Goal: Task Accomplishment & Management: Manage account settings

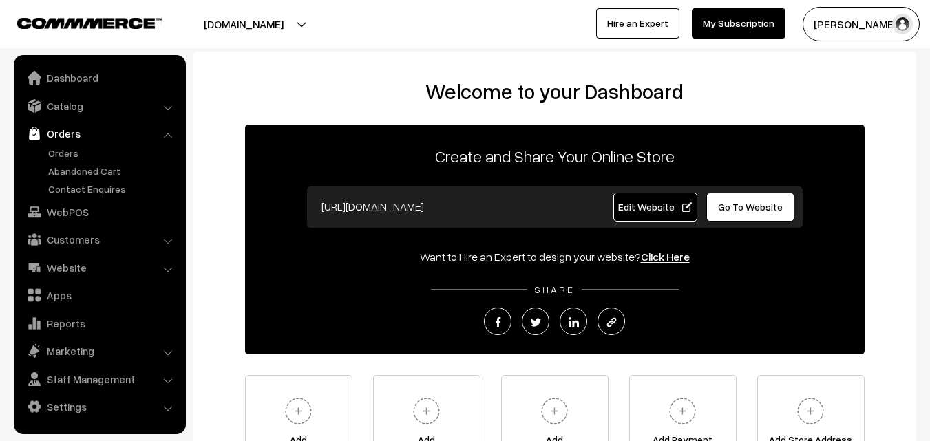
click at [63, 152] on link "Orders" at bounding box center [113, 153] width 136 height 14
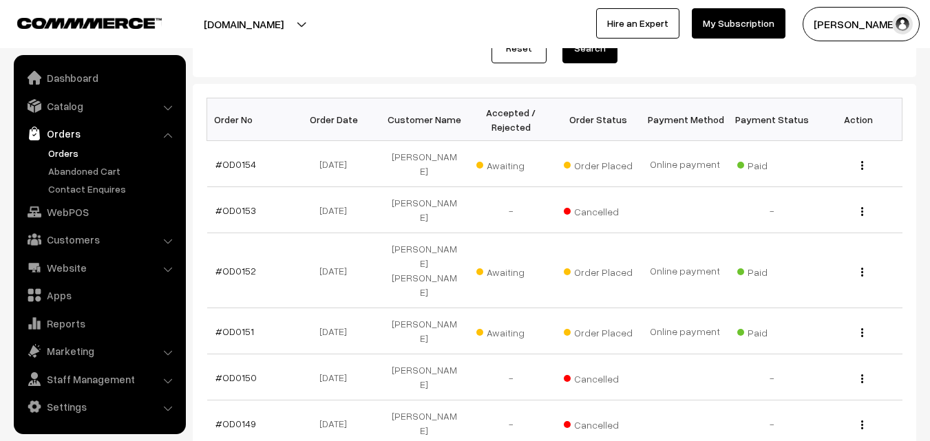
scroll to position [206, 0]
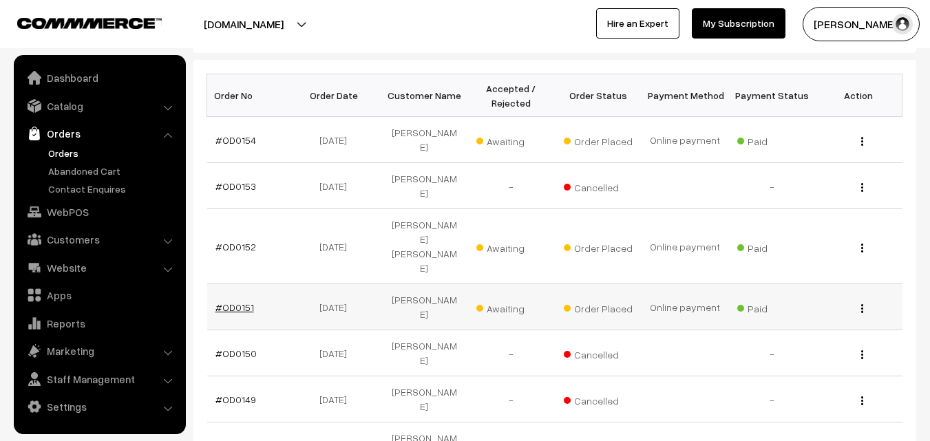
click at [232, 301] on link "#OD0151" at bounding box center [234, 307] width 39 height 12
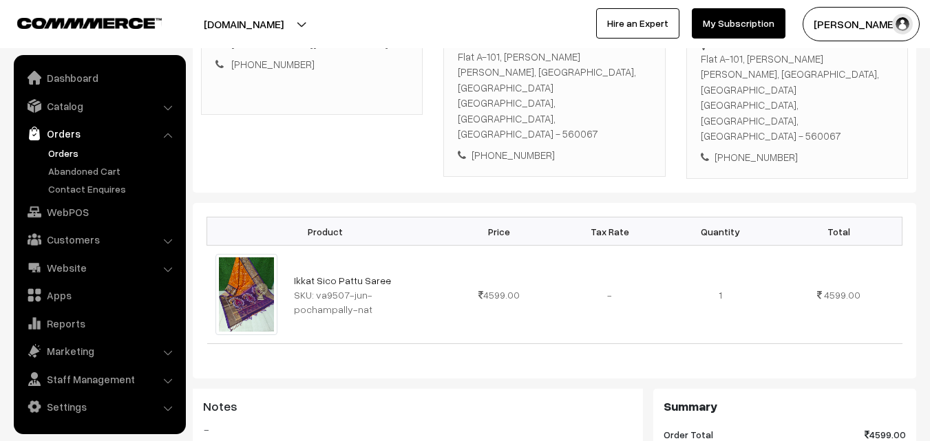
scroll to position [206, 0]
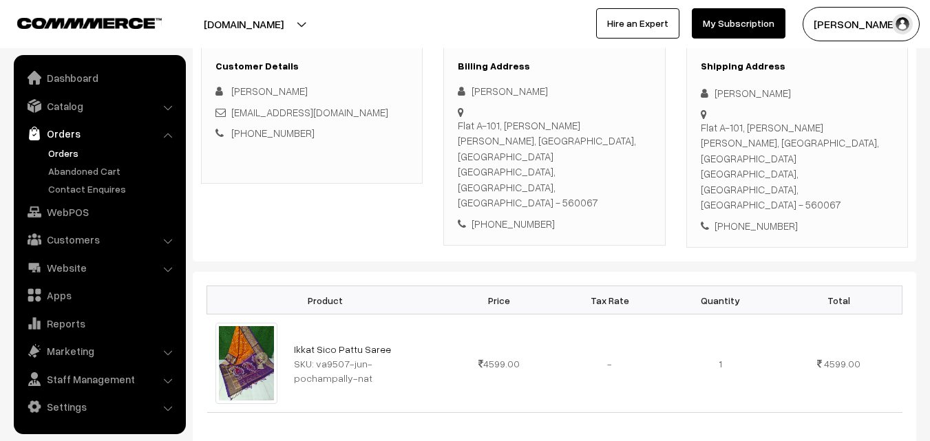
click at [72, 157] on link "Orders" at bounding box center [113, 153] width 136 height 14
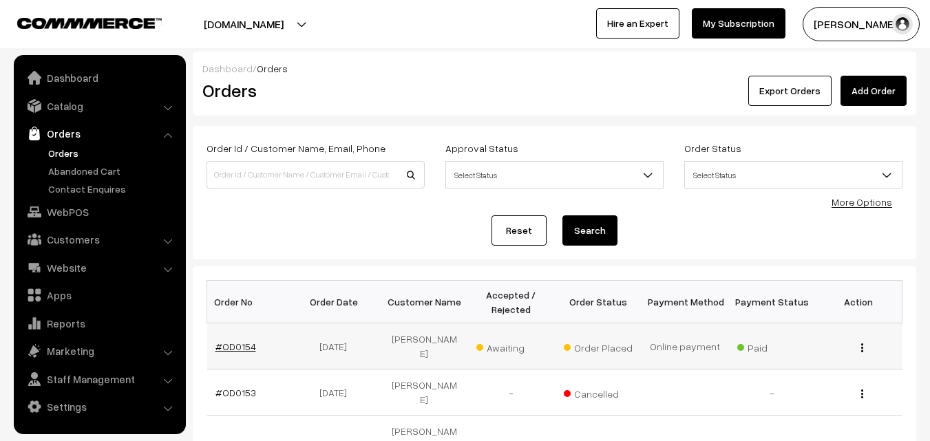
click at [233, 341] on link "#OD0154" at bounding box center [235, 347] width 41 height 12
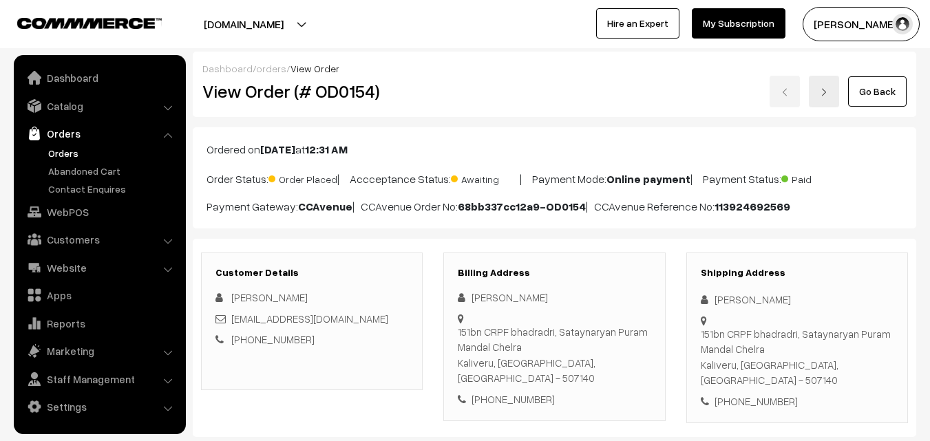
click at [52, 160] on ul "Orders" at bounding box center [99, 171] width 165 height 50
click at [52, 153] on link "Orders" at bounding box center [113, 153] width 136 height 14
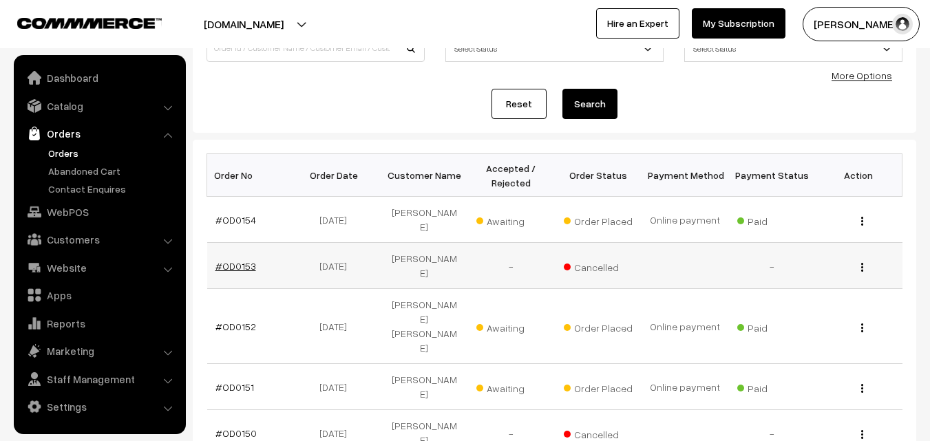
scroll to position [138, 0]
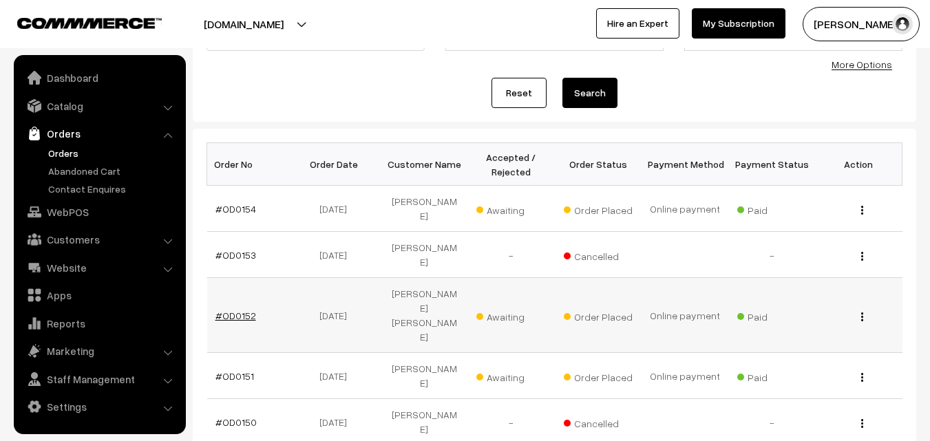
click at [238, 310] on link "#OD0152" at bounding box center [235, 316] width 41 height 12
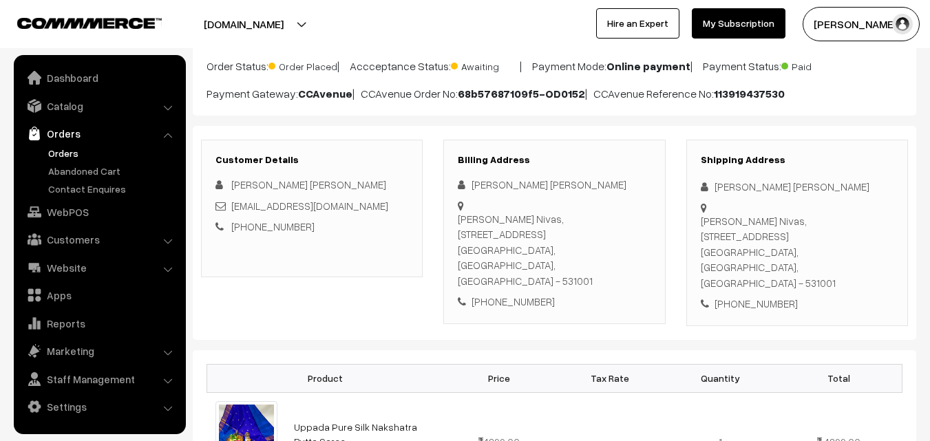
scroll to position [138, 0]
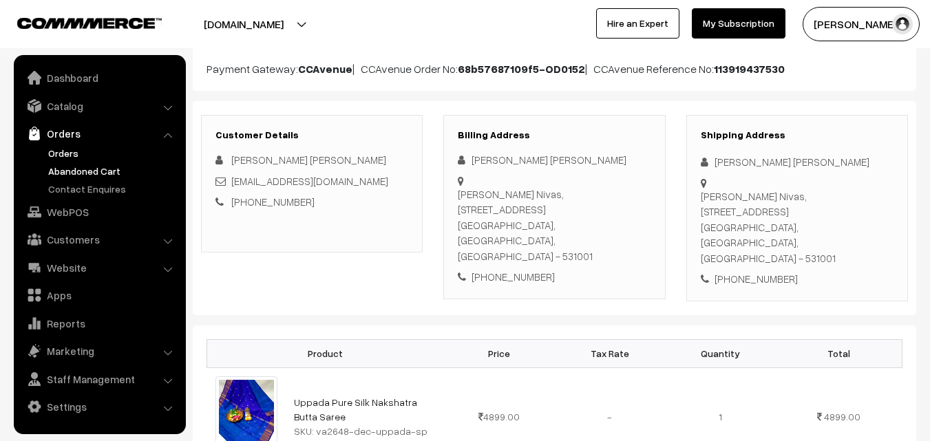
click at [79, 172] on link "Abandoned Cart" at bounding box center [113, 171] width 136 height 14
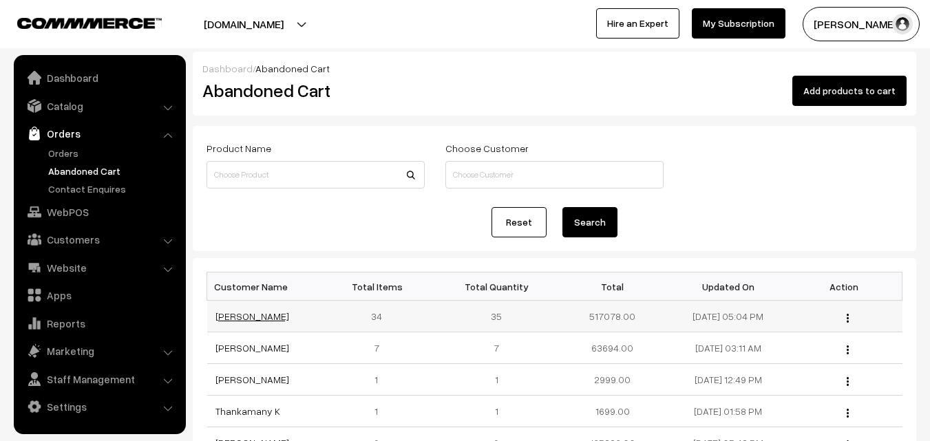
click at [235, 315] on link "[PERSON_NAME]" at bounding box center [252, 316] width 74 height 12
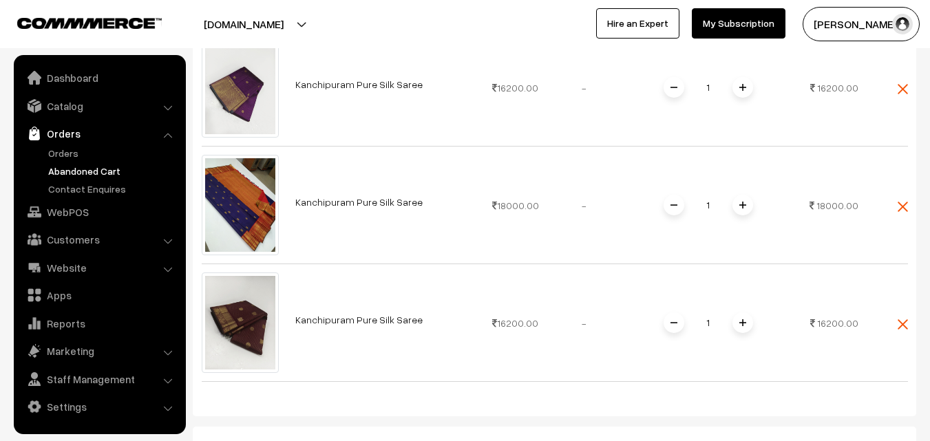
scroll to position [3991, 0]
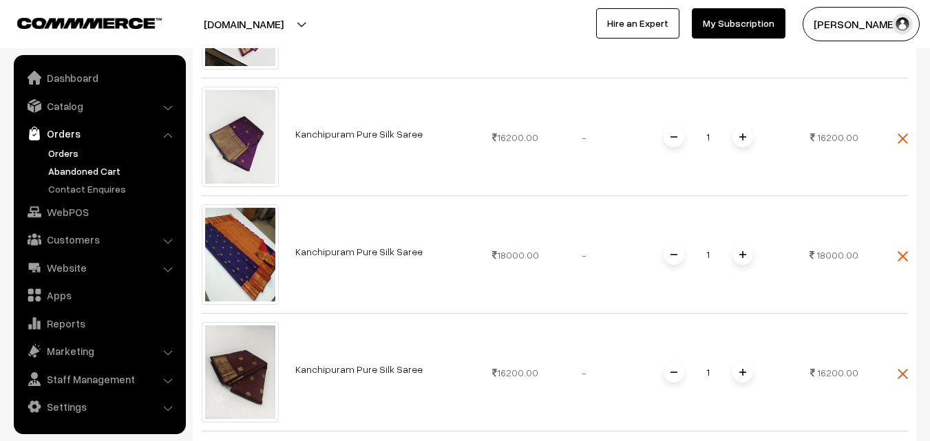
click at [69, 153] on link "Orders" at bounding box center [113, 153] width 136 height 14
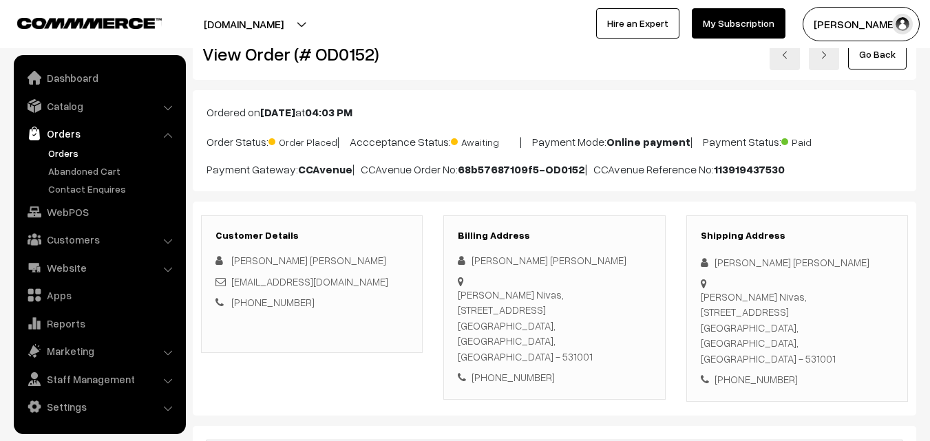
scroll to position [69, 0]
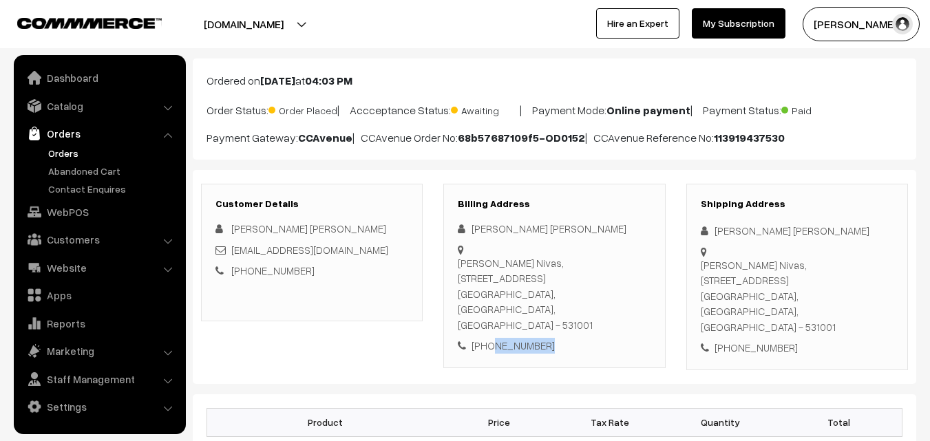
drag, startPoint x: 542, startPoint y: 319, endPoint x: 493, endPoint y: 321, distance: 48.9
click at [491, 338] on div "+91 9491901834" at bounding box center [554, 346] width 193 height 16
copy div "9491901834"
drag, startPoint x: 517, startPoint y: 314, endPoint x: 564, endPoint y: 128, distance: 192.2
click at [564, 128] on div "Ordered on Sep 01, 2025 at 04:03 PM Order Status: Order Placed | Accceptance St…" at bounding box center [554, 108] width 723 height 101
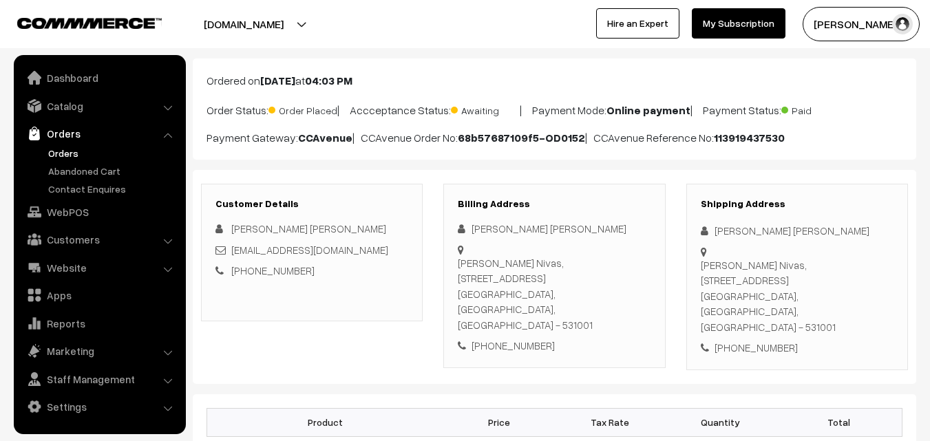
click at [55, 150] on link "Orders" at bounding box center [113, 153] width 136 height 14
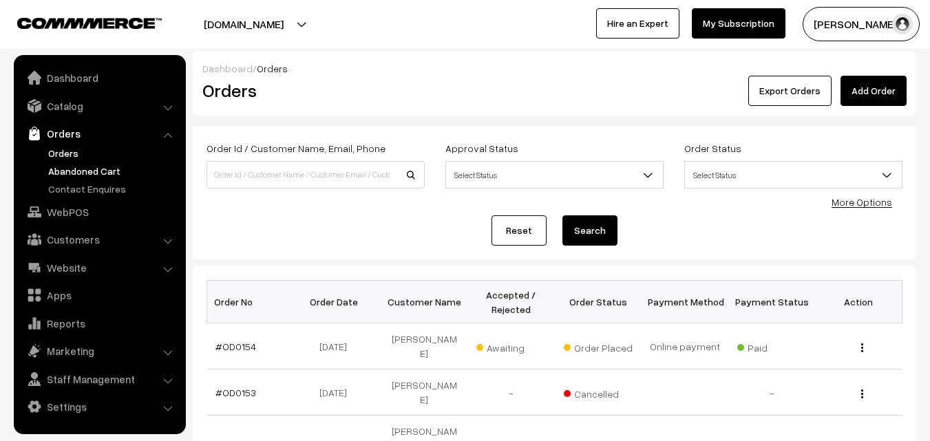
click at [91, 169] on link "Abandoned Cart" at bounding box center [113, 171] width 136 height 14
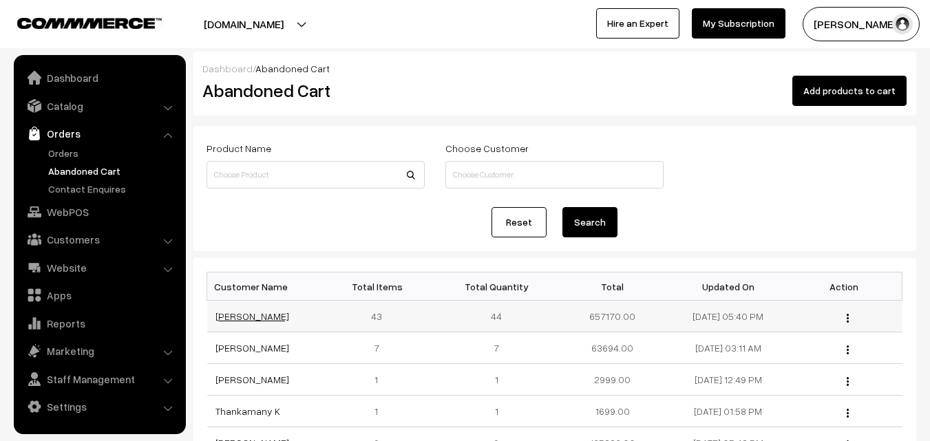
click at [226, 311] on link "[PERSON_NAME]" at bounding box center [252, 316] width 74 height 12
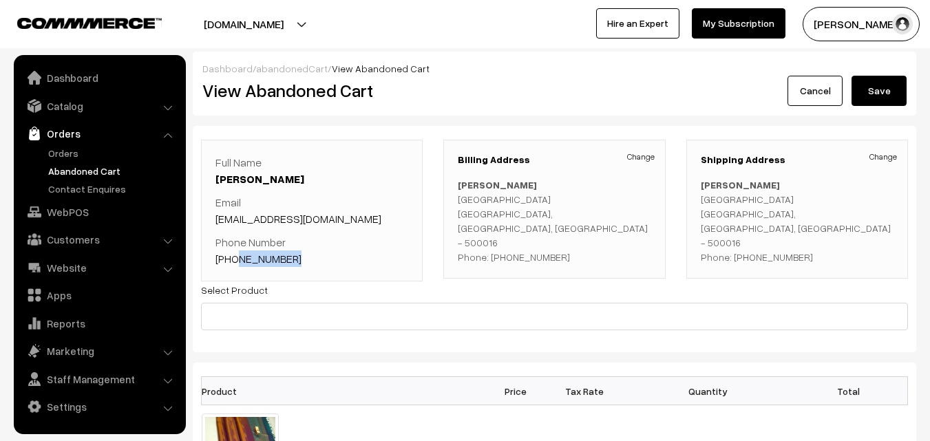
drag, startPoint x: 297, startPoint y: 261, endPoint x: 233, endPoint y: 260, distance: 64.0
click at [233, 260] on p "Phone Number +91 9949582679" at bounding box center [311, 250] width 193 height 33
copy link "9949582679"
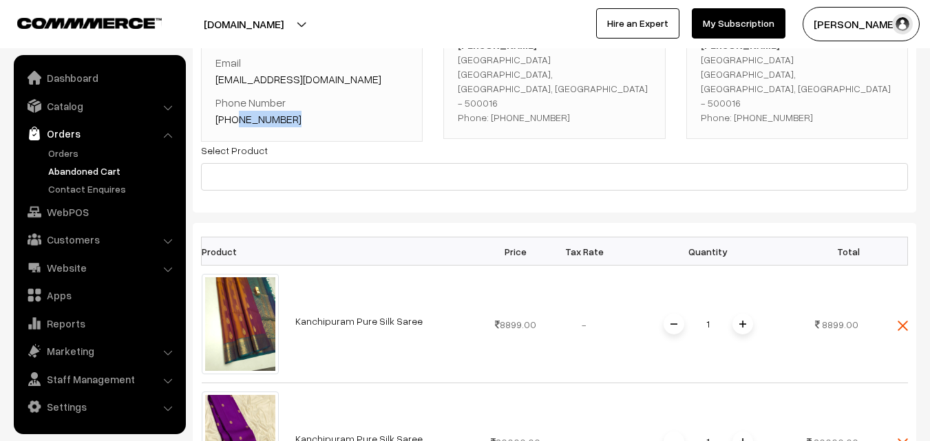
scroll to position [69, 0]
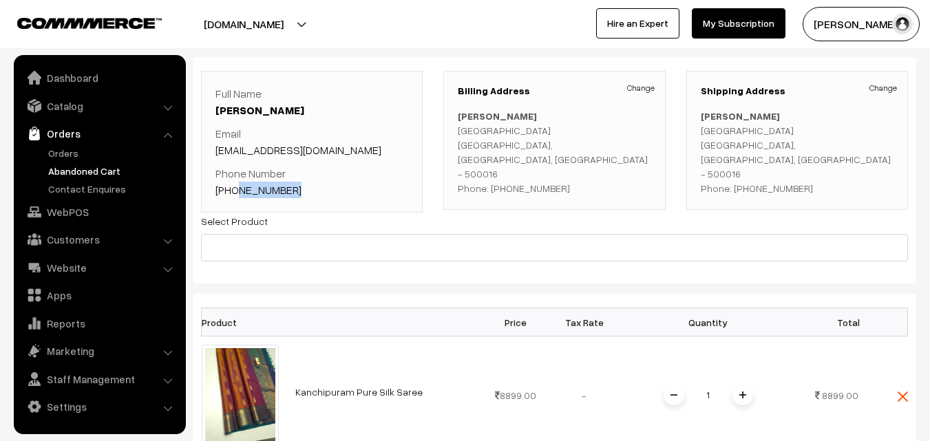
click at [89, 173] on link "Abandoned Cart" at bounding box center [113, 171] width 136 height 14
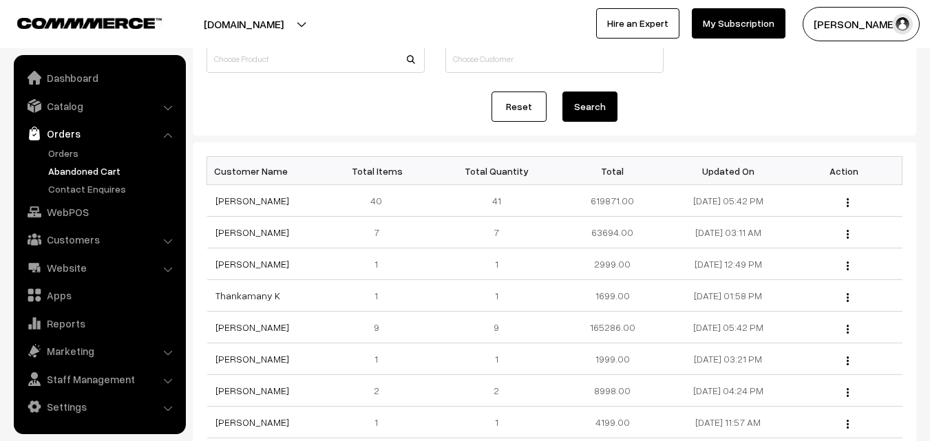
scroll to position [138, 0]
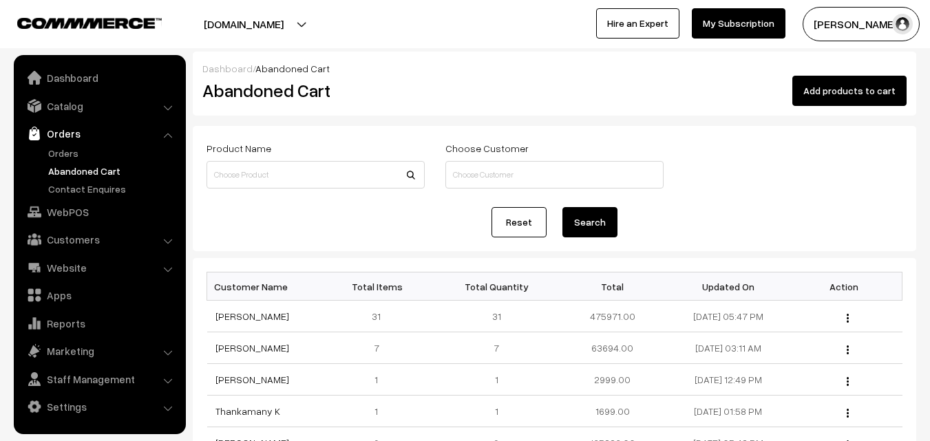
scroll to position [138, 0]
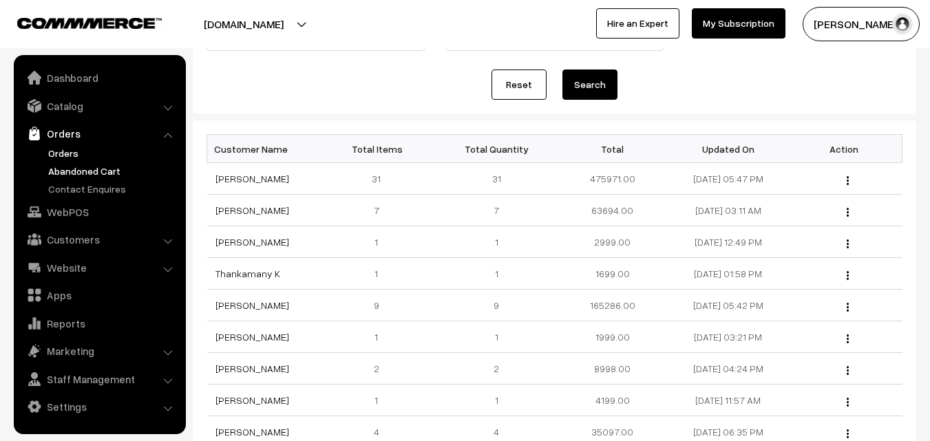
click at [67, 155] on link "Orders" at bounding box center [113, 153] width 136 height 14
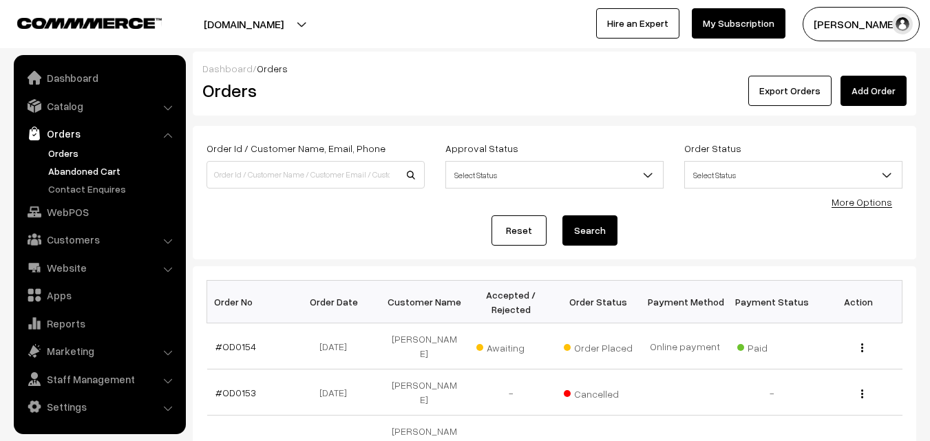
click at [83, 177] on link "Abandoned Cart" at bounding box center [113, 171] width 136 height 14
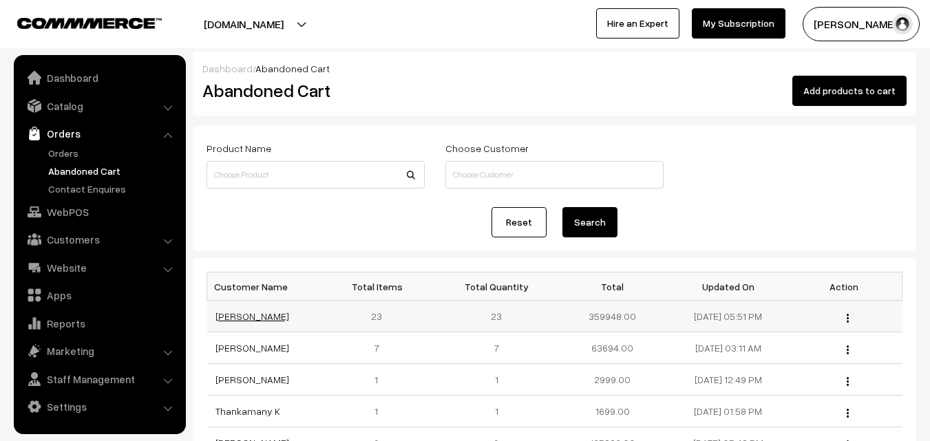
click at [215, 322] on link "[PERSON_NAME]" at bounding box center [252, 316] width 74 height 12
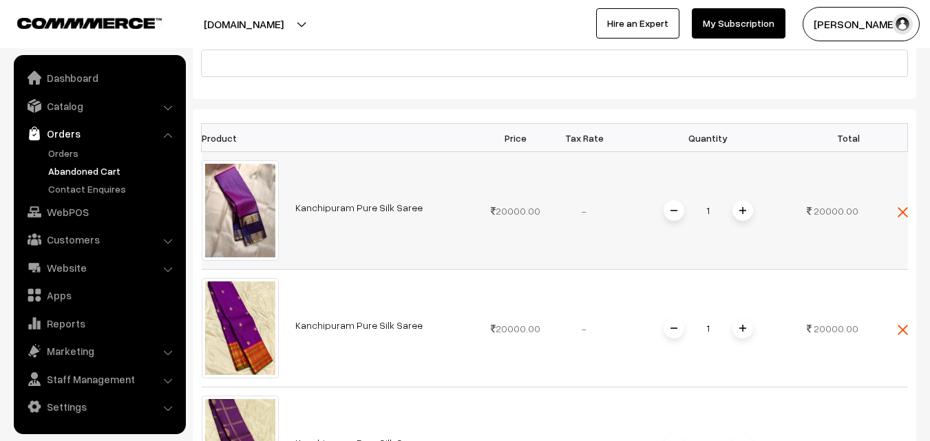
scroll to position [206, 0]
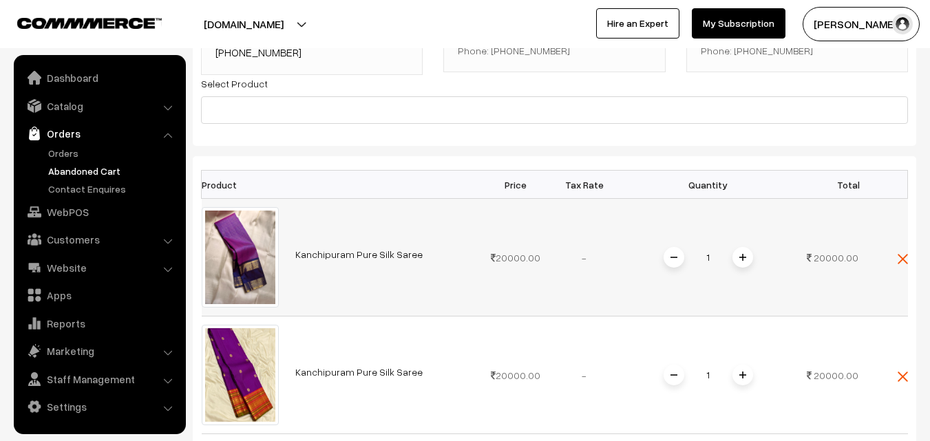
click at [343, 255] on link "Kanchipuram Pure Silk Saree" at bounding box center [358, 254] width 127 height 12
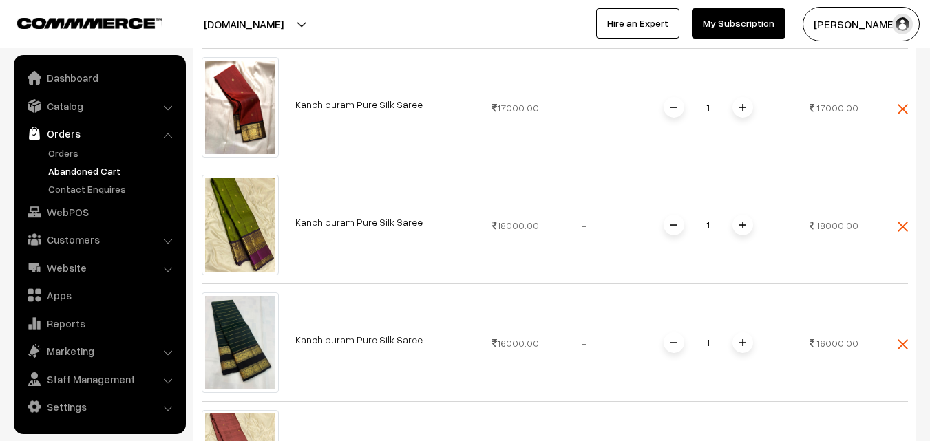
scroll to position [1720, 0]
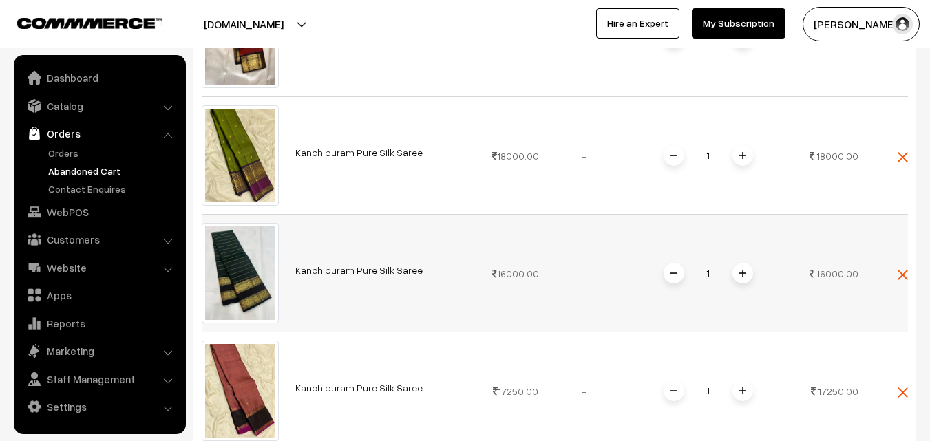
click at [372, 267] on link "Kanchipuram Pure Silk Saree" at bounding box center [358, 270] width 127 height 12
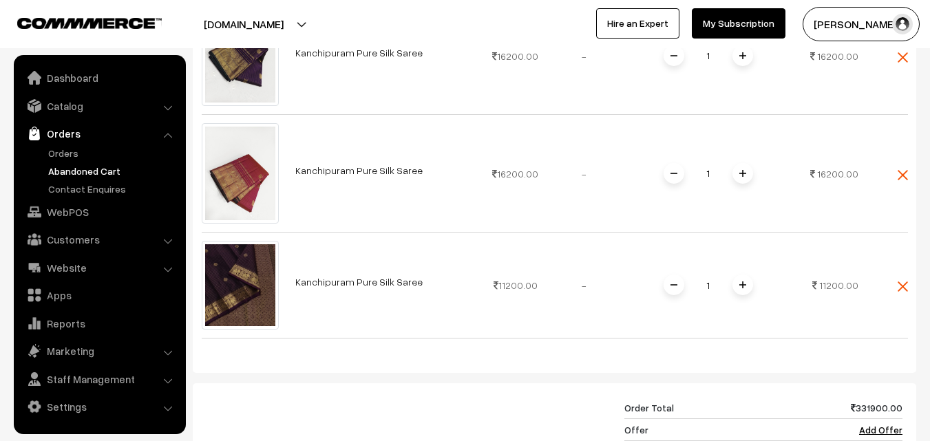
scroll to position [2477, 0]
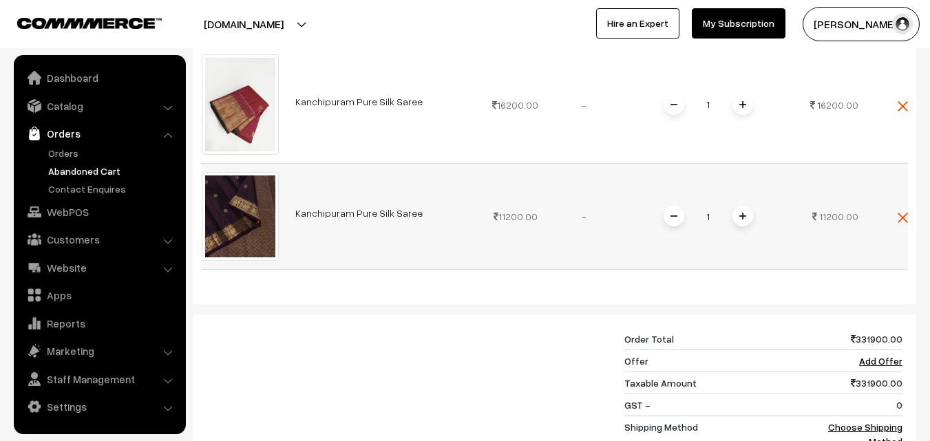
click at [350, 209] on link "Kanchipuram Pure Silk Saree" at bounding box center [358, 213] width 127 height 12
click at [70, 168] on link "Abandoned Cart" at bounding box center [113, 171] width 136 height 14
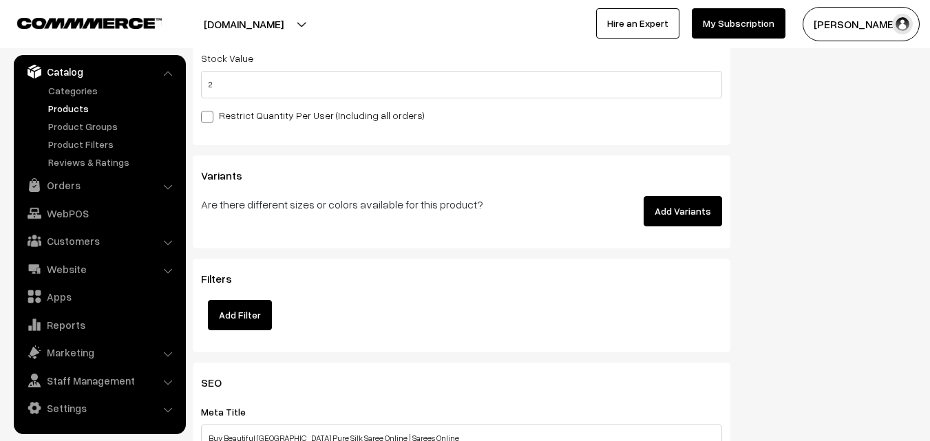
scroll to position [1552, 0]
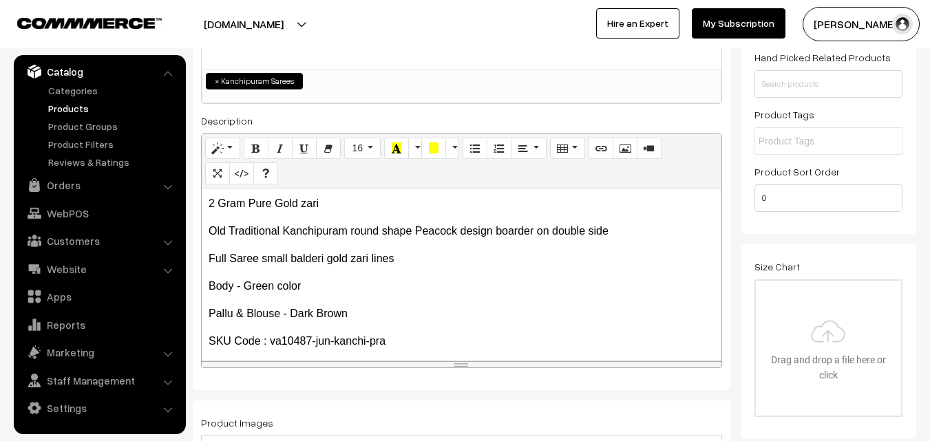
scroll to position [326, 0]
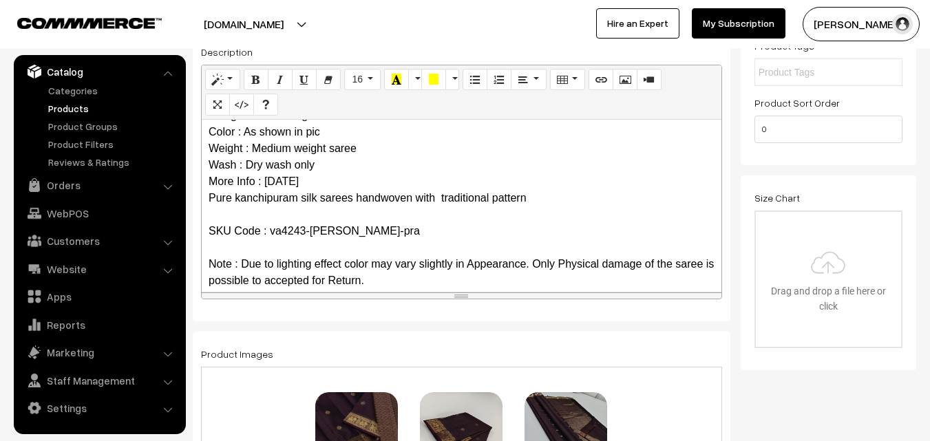
scroll to position [84, 0]
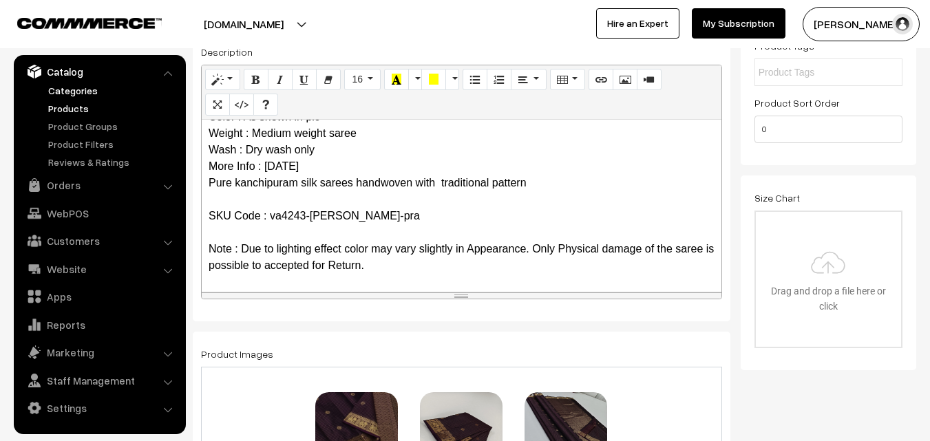
click at [73, 90] on link "Categories" at bounding box center [113, 90] width 136 height 14
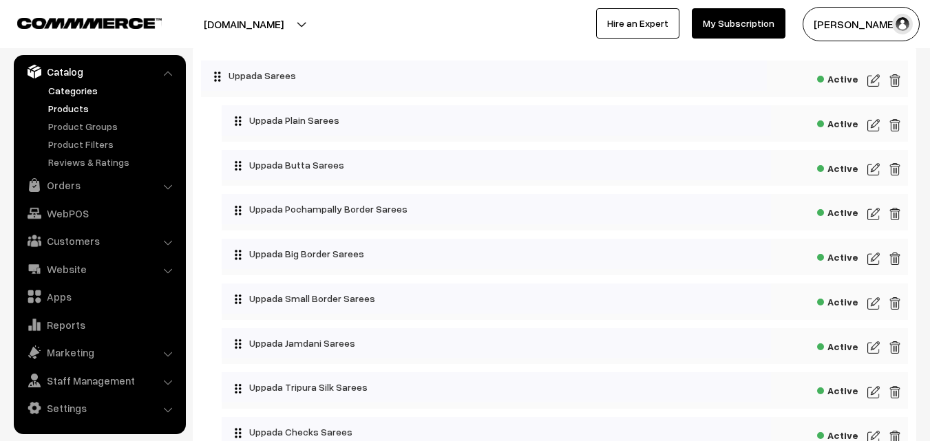
scroll to position [69, 0]
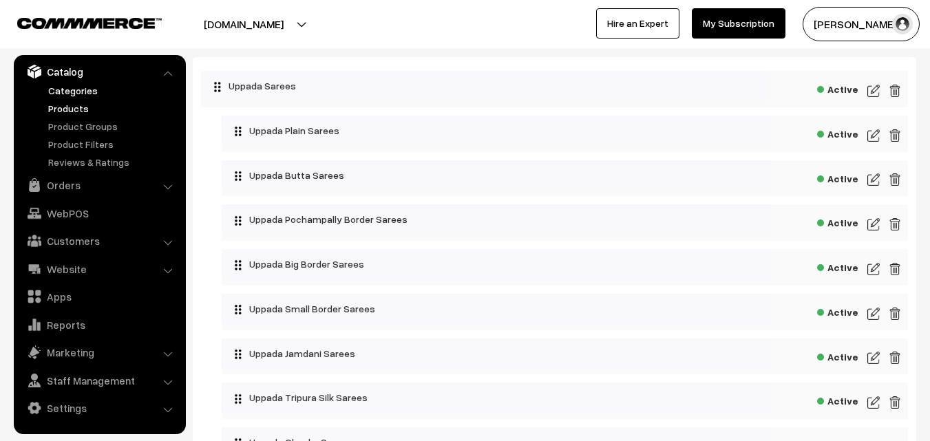
click at [72, 104] on link "Products" at bounding box center [113, 108] width 136 height 14
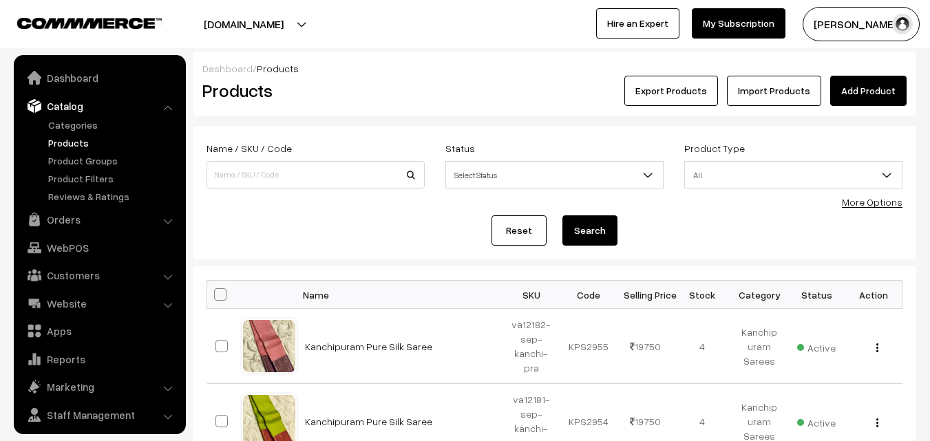
scroll to position [34, 0]
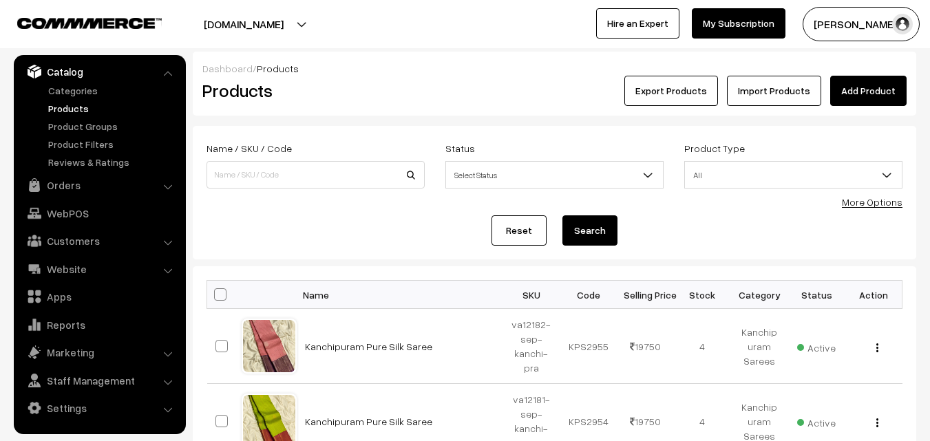
click at [886, 202] on link "More Options" at bounding box center [872, 202] width 61 height 12
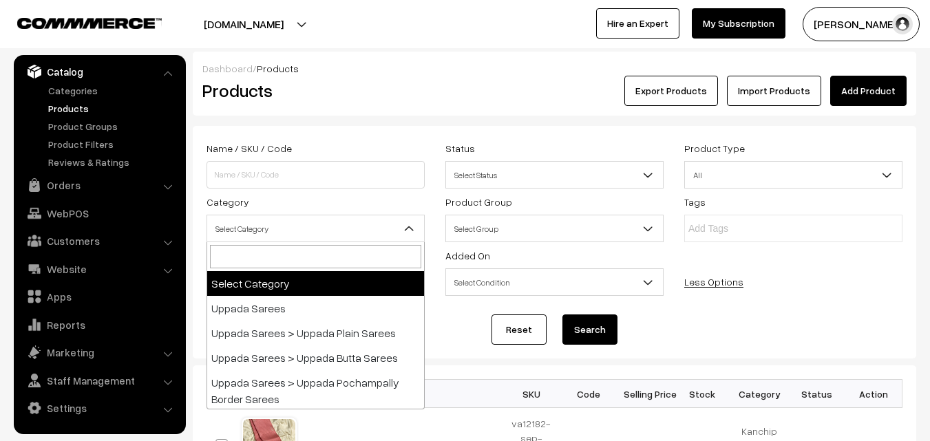
click at [402, 222] on span "Select Category" at bounding box center [315, 229] width 218 height 28
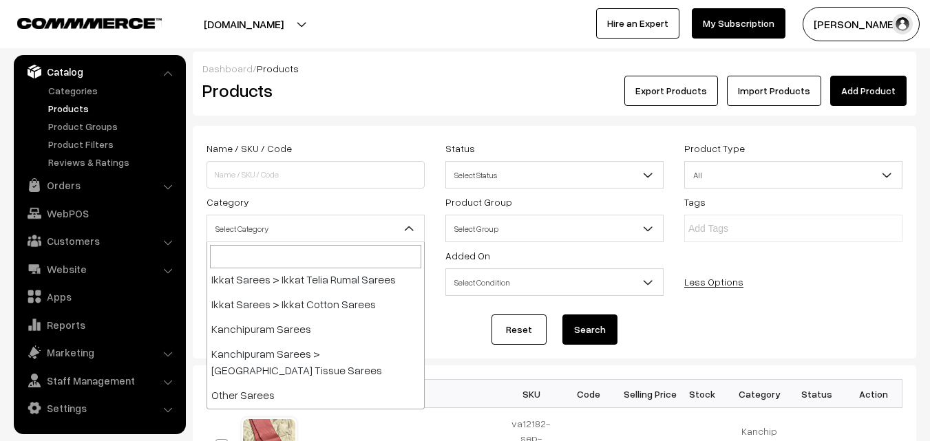
scroll to position [713, 0]
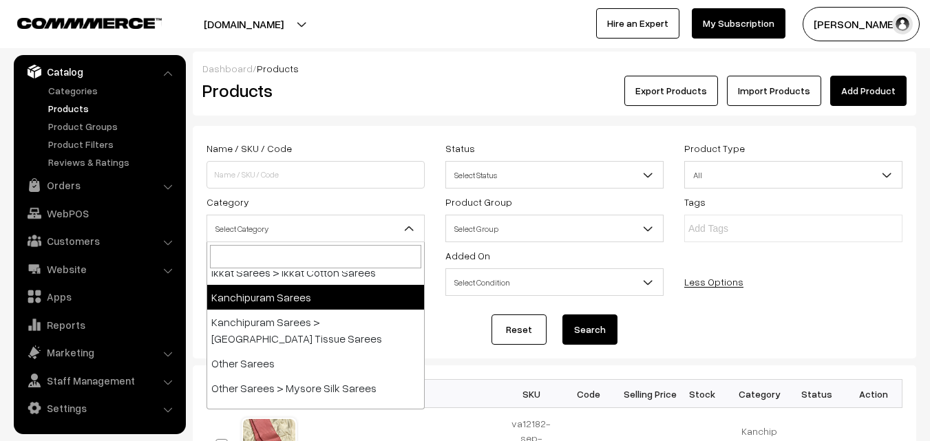
select select "3"
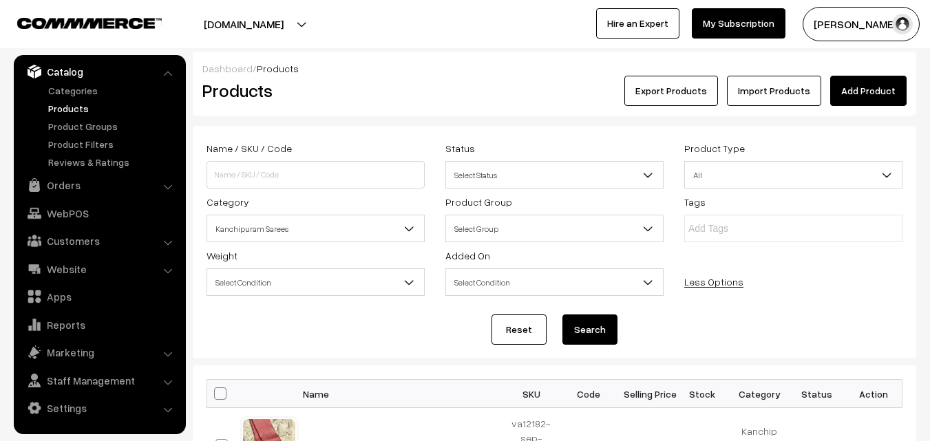
click at [604, 330] on button "Search" at bounding box center [589, 329] width 55 height 30
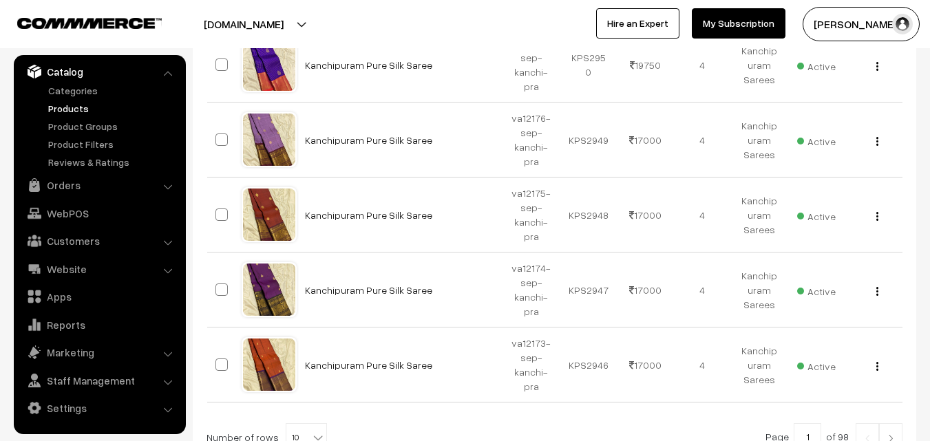
scroll to position [890, 0]
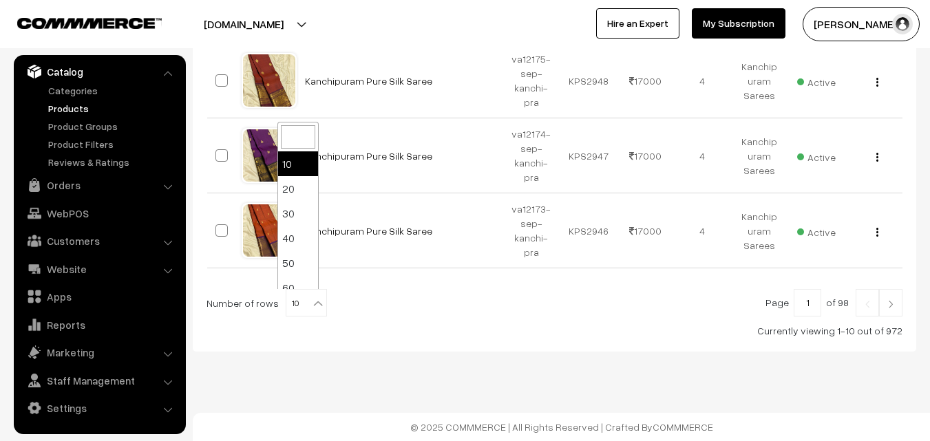
click at [311, 308] on b at bounding box center [318, 304] width 14 height 14
select select "100"
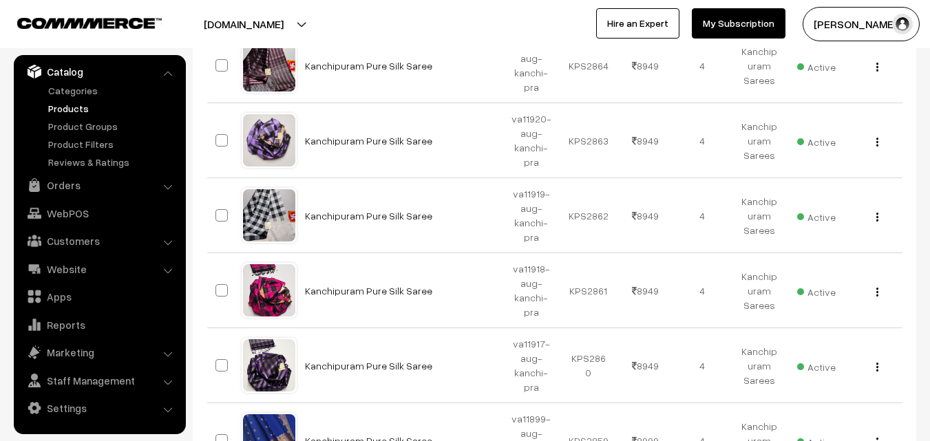
scroll to position [7640, 0]
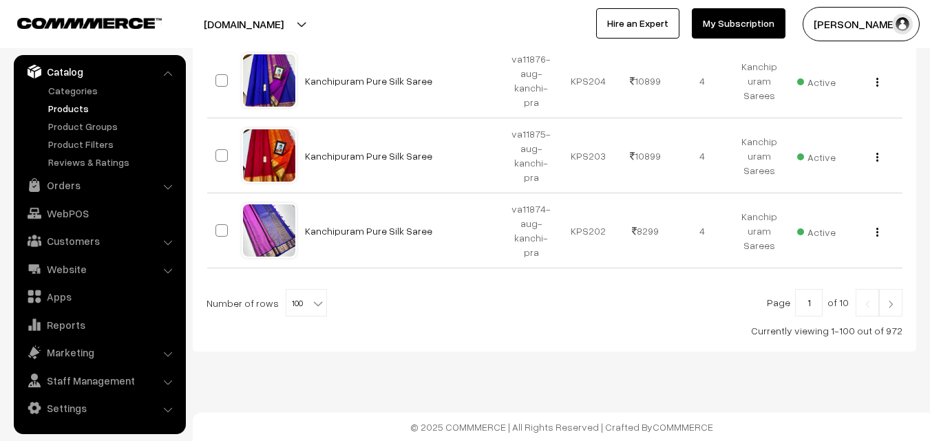
click at [890, 305] on img at bounding box center [890, 304] width 12 height 8
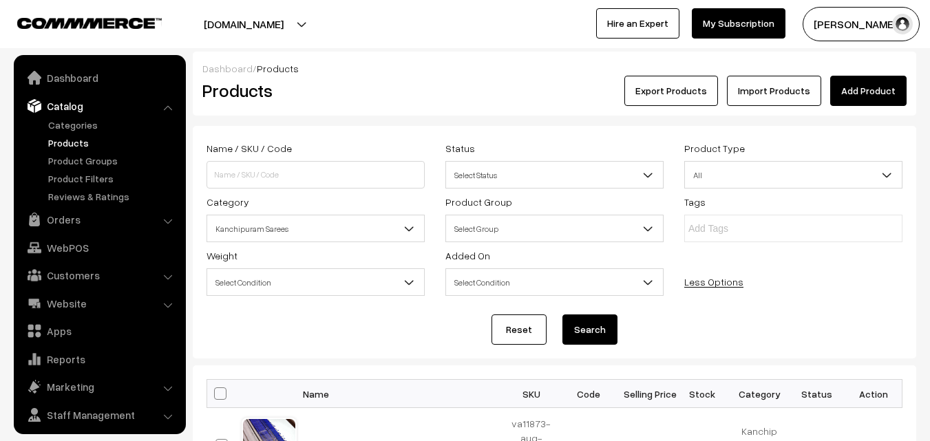
scroll to position [34, 0]
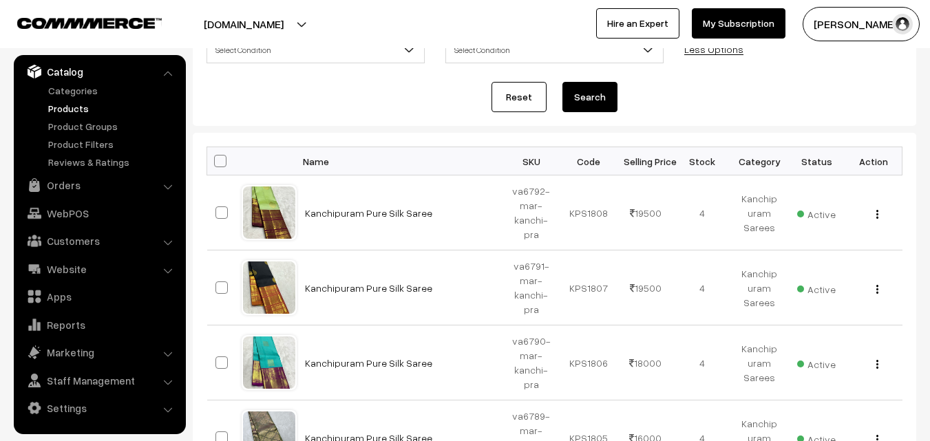
scroll to position [223, 0]
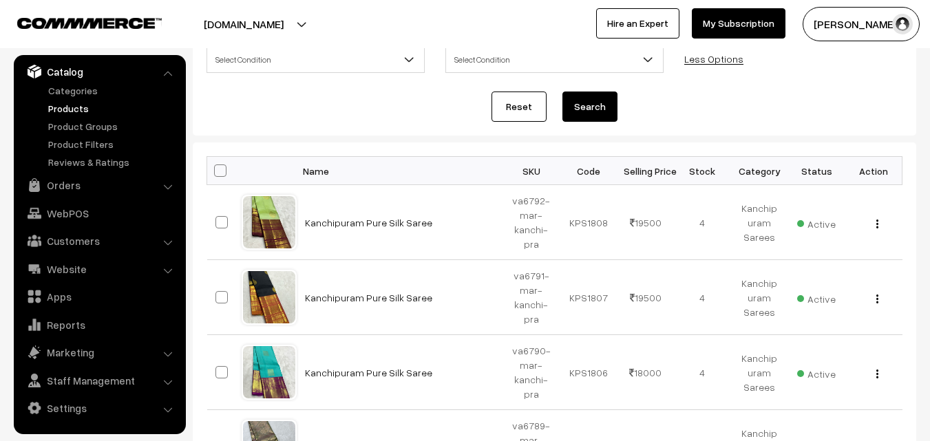
drag, startPoint x: 936, startPoint y: 363, endPoint x: 939, endPoint y: 38, distance: 325.5
click at [217, 171] on span at bounding box center [220, 170] width 12 height 12
click at [216, 171] on input "checkbox" at bounding box center [211, 170] width 9 height 9
checkbox input "true"
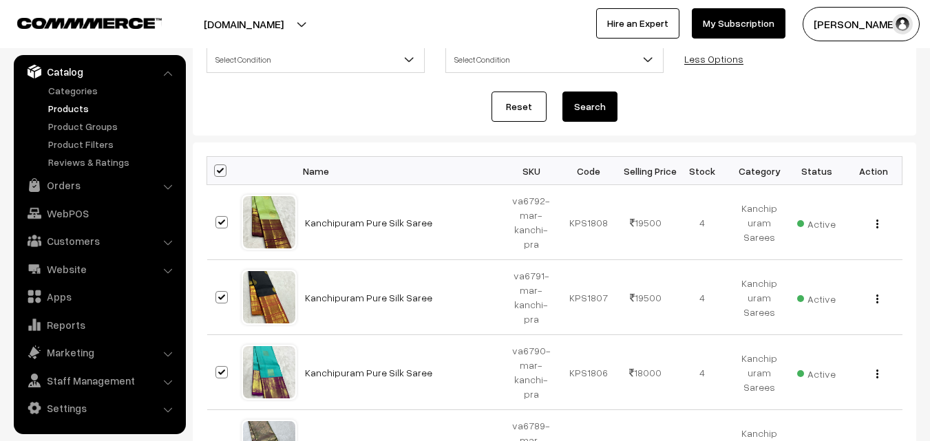
checkbox input "true"
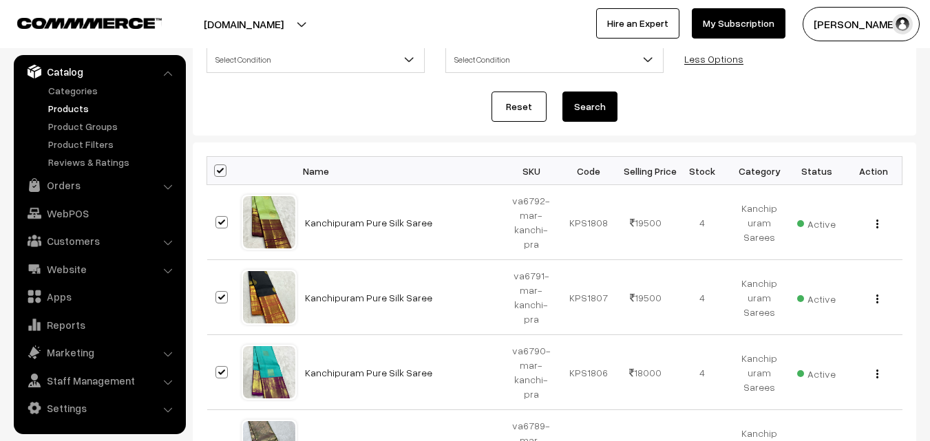
checkbox input "true"
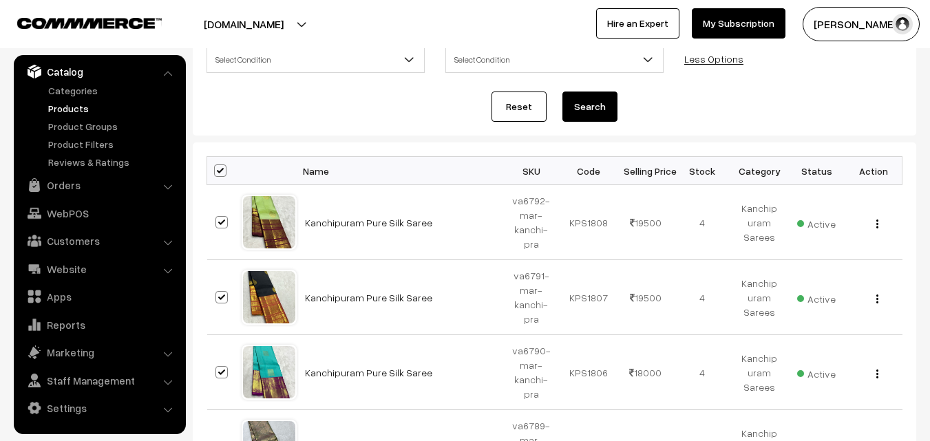
checkbox input "true"
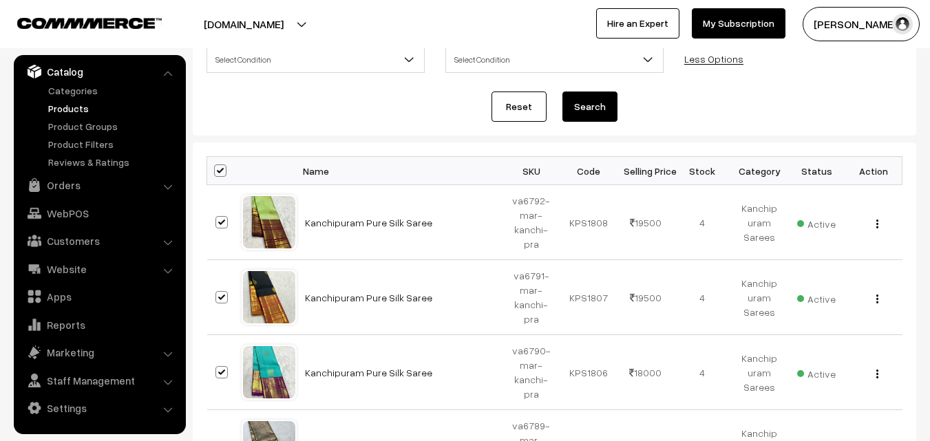
checkbox input "true"
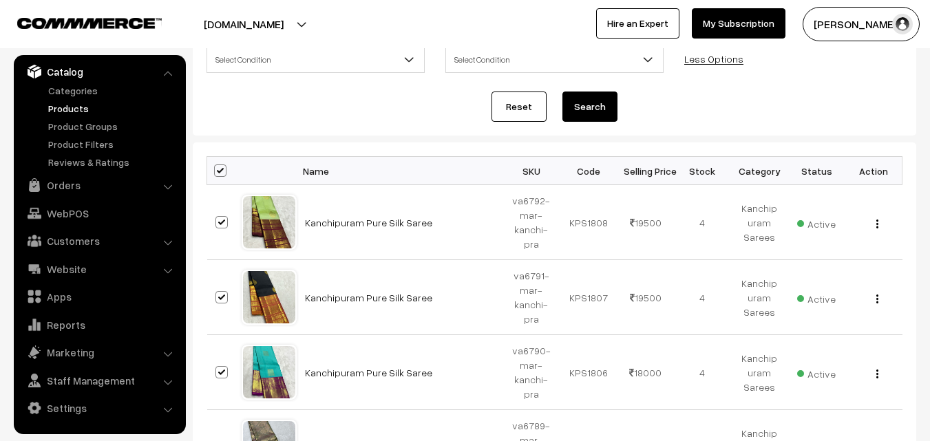
checkbox input "true"
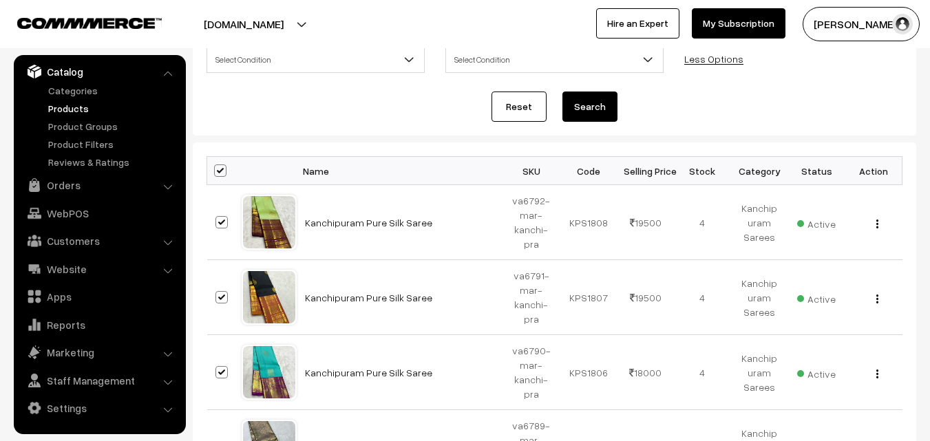
checkbox input "true"
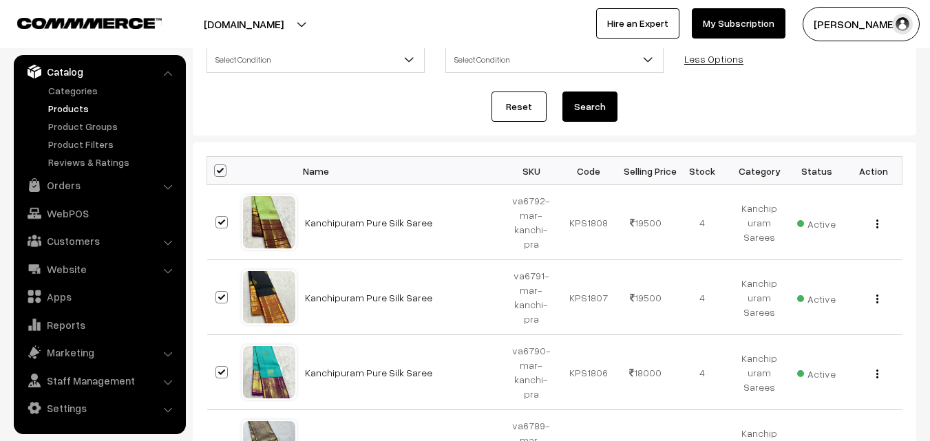
checkbox input "true"
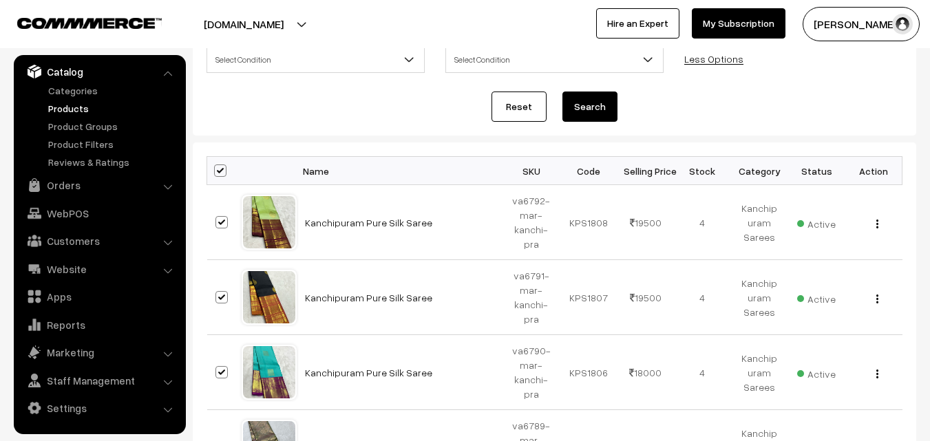
checkbox input "true"
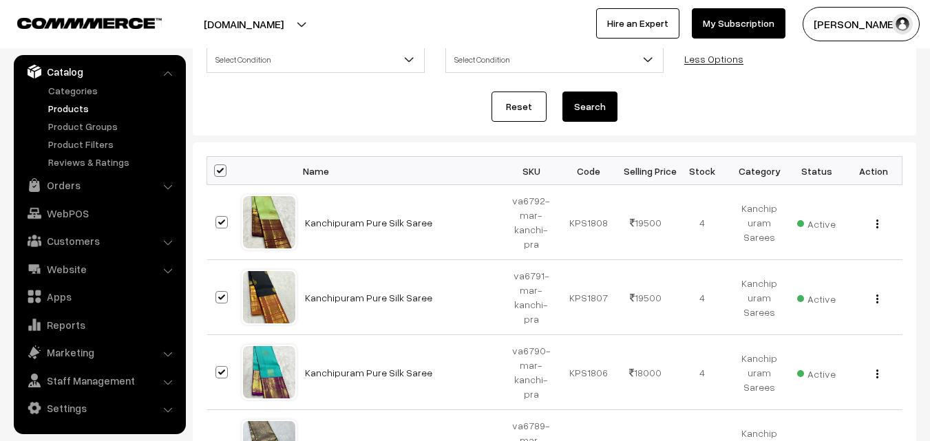
checkbox input "true"
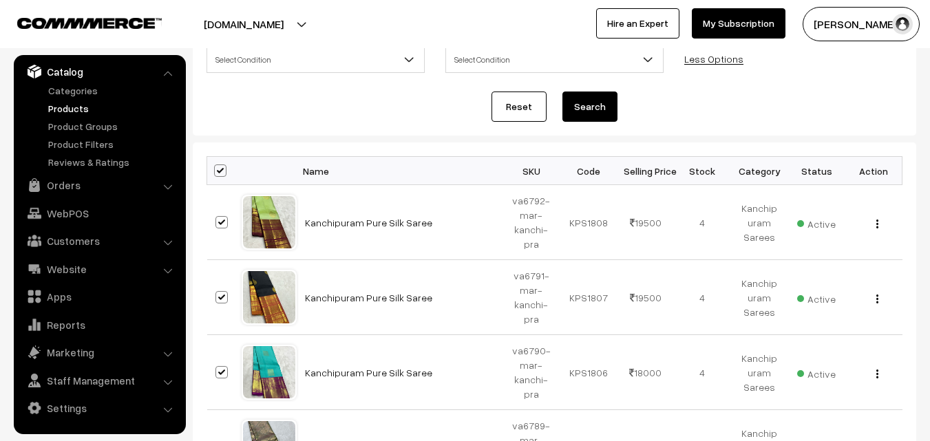
checkbox input "true"
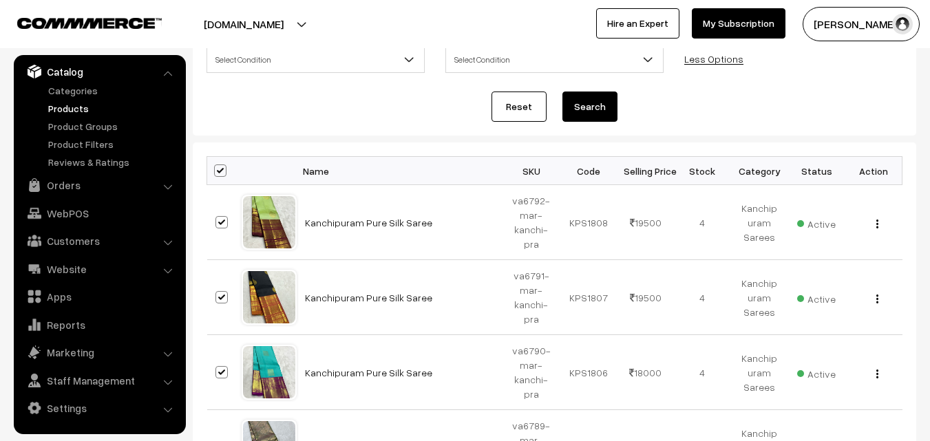
checkbox input "true"
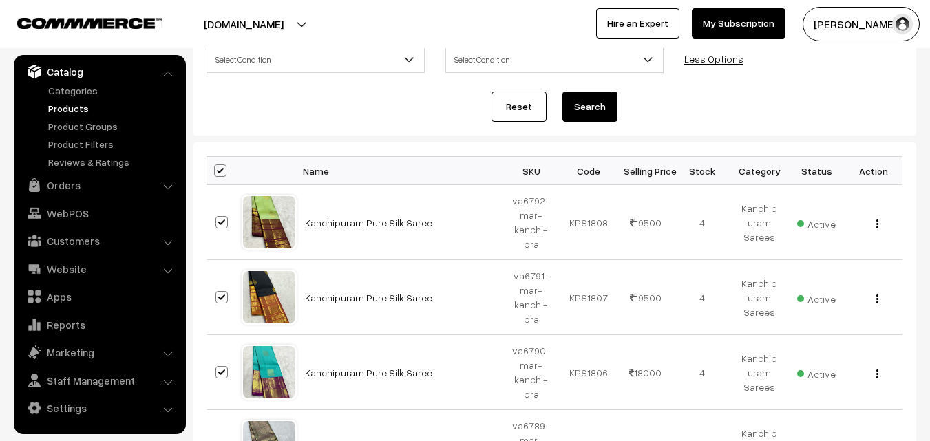
checkbox input "true"
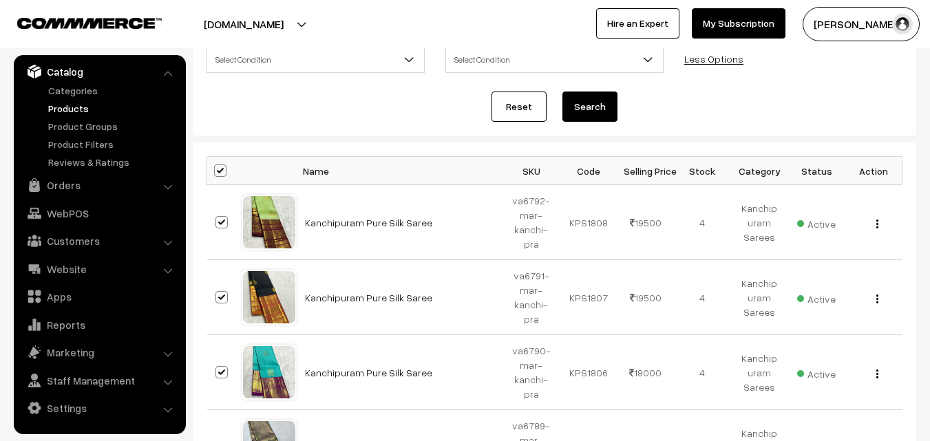
checkbox input "true"
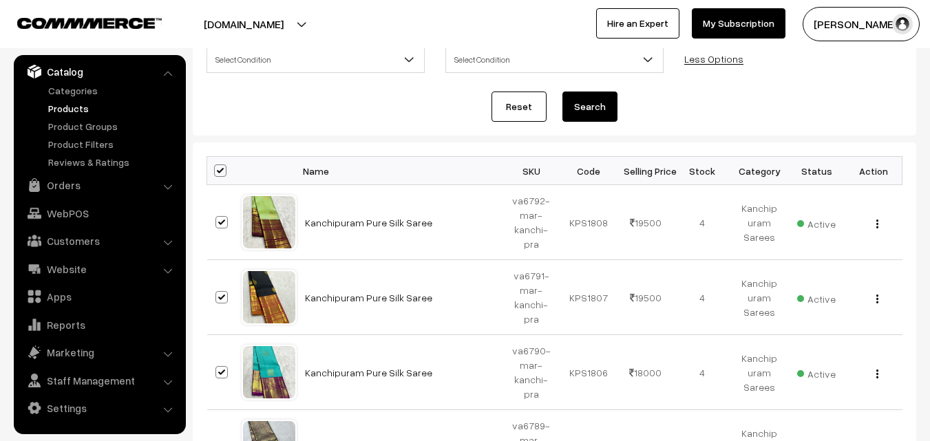
checkbox input "true"
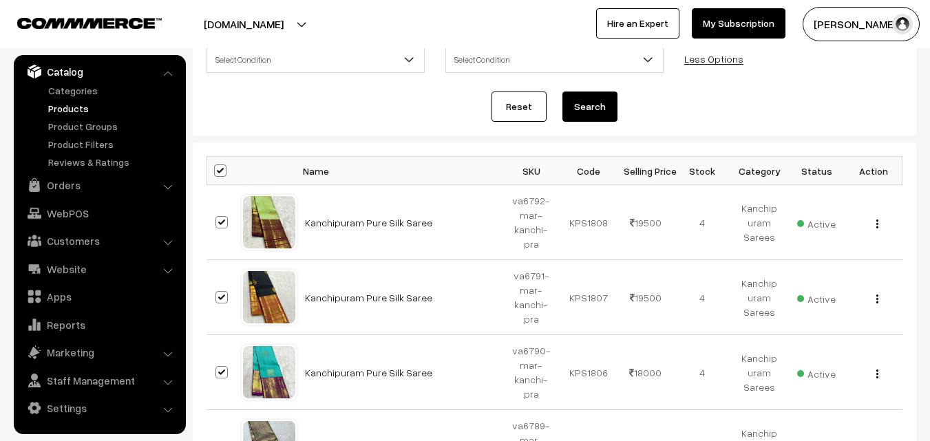
checkbox input "true"
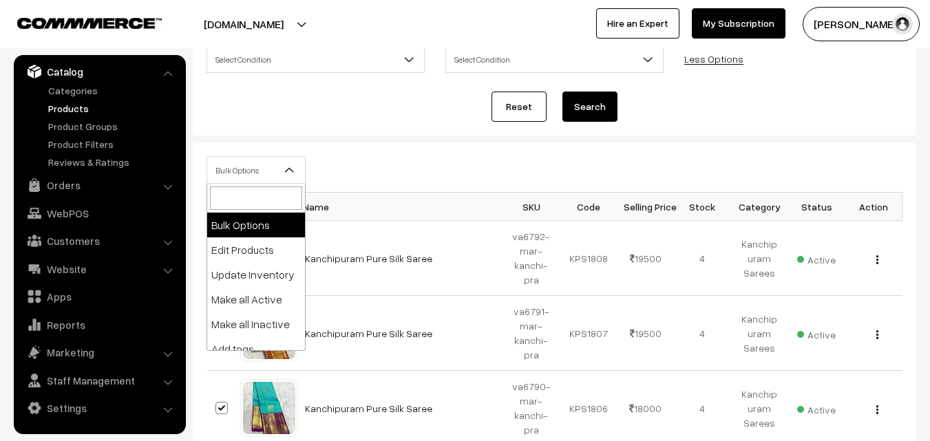
click at [288, 172] on b at bounding box center [290, 170] width 14 height 14
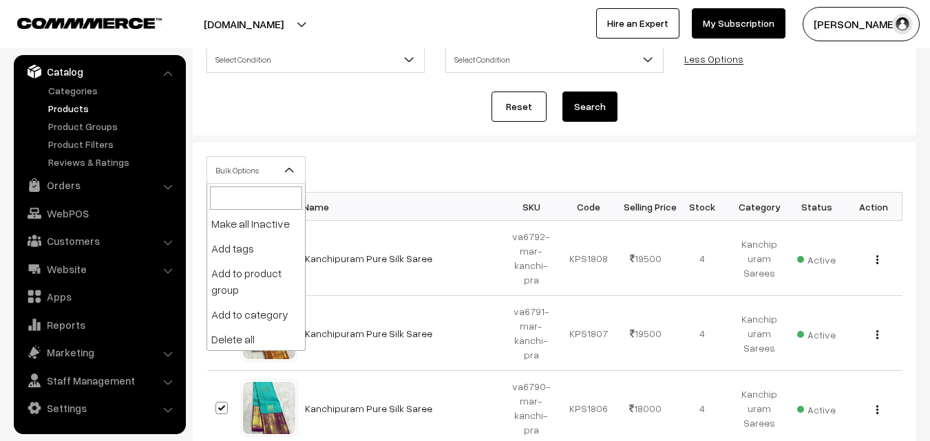
scroll to position [102, 0]
select select "delete"
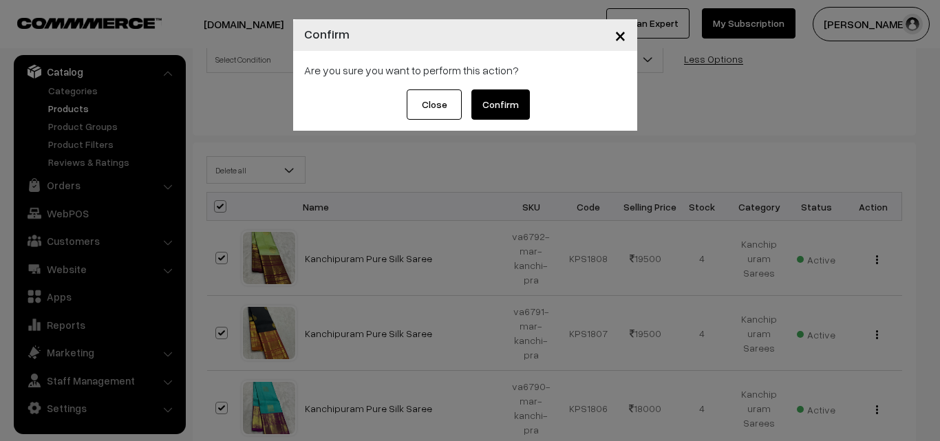
click at [504, 98] on button "Confirm" at bounding box center [500, 104] width 58 height 30
click at [620, 39] on span "×" at bounding box center [620, 34] width 12 height 25
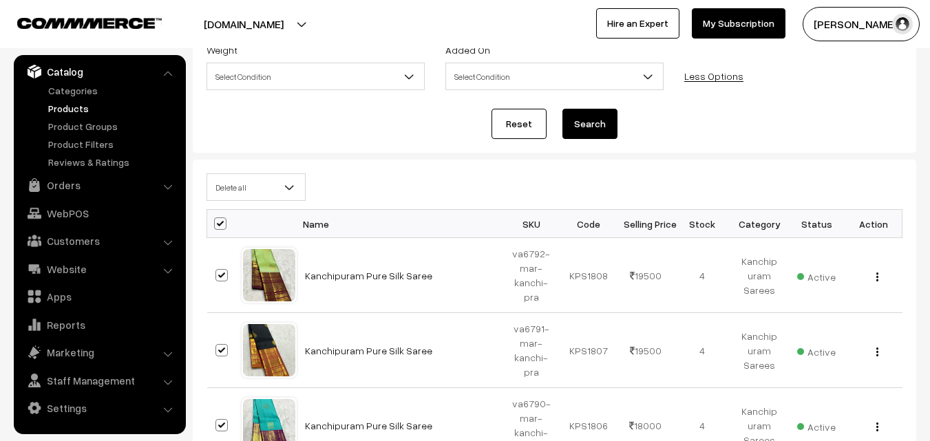
scroll to position [206, 0]
click at [221, 220] on span at bounding box center [220, 223] width 12 height 12
click at [216, 220] on input "checkbox" at bounding box center [211, 222] width 9 height 9
checkbox input "false"
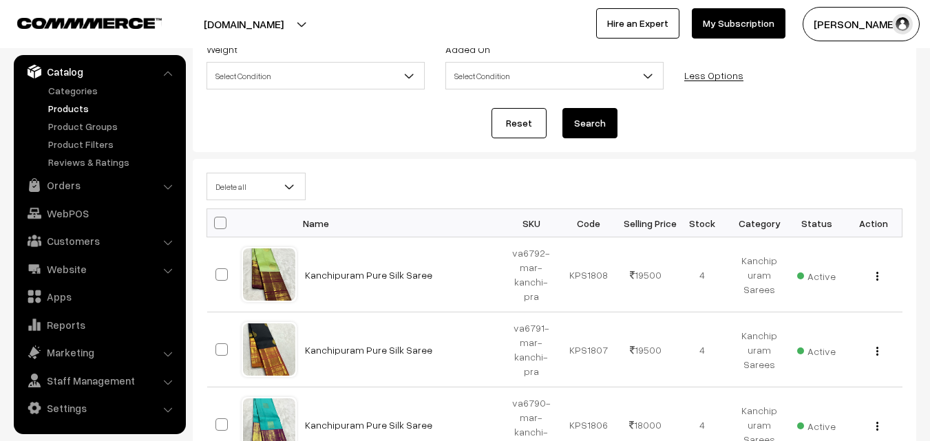
checkbox input "false"
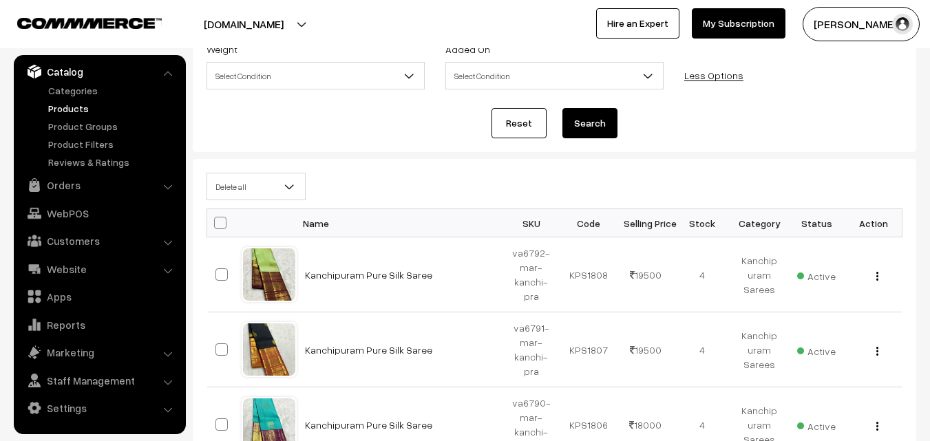
checkbox input "false"
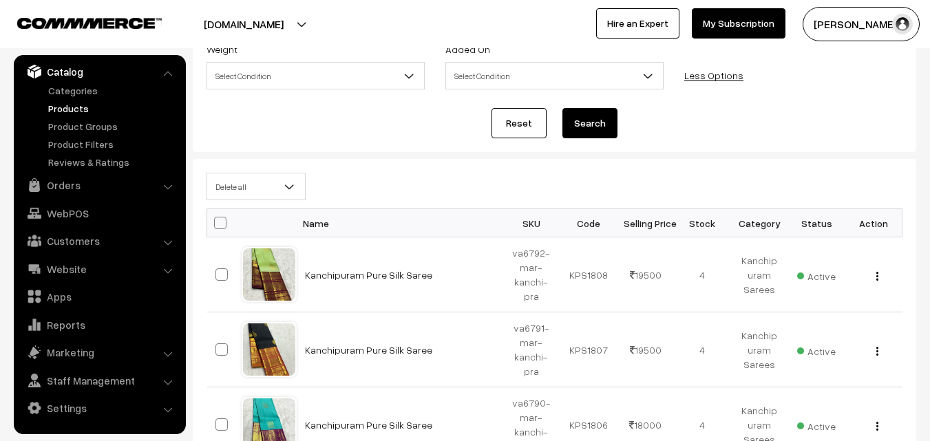
checkbox input "false"
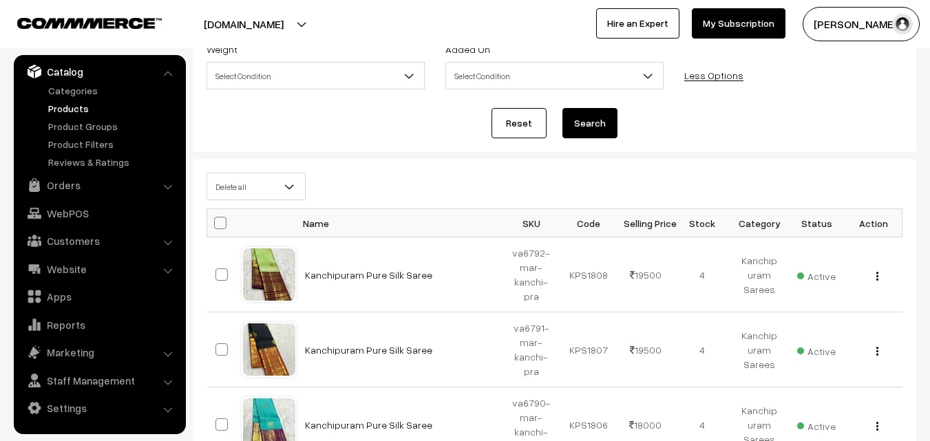
checkbox input "false"
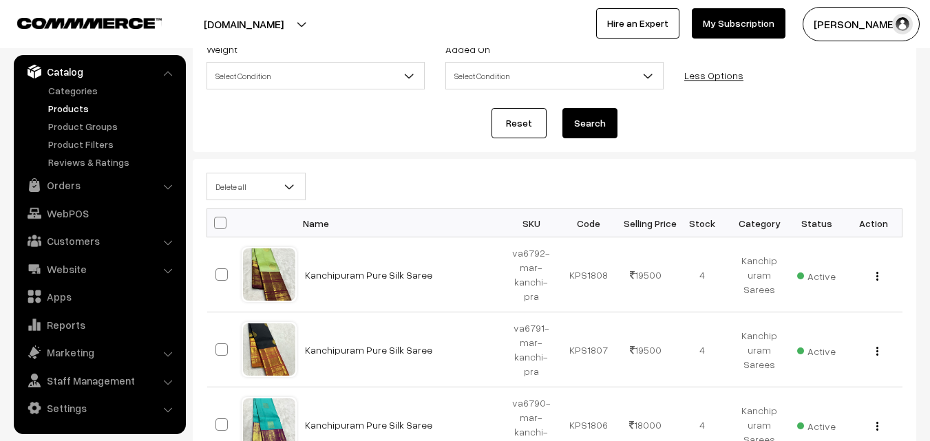
checkbox input "false"
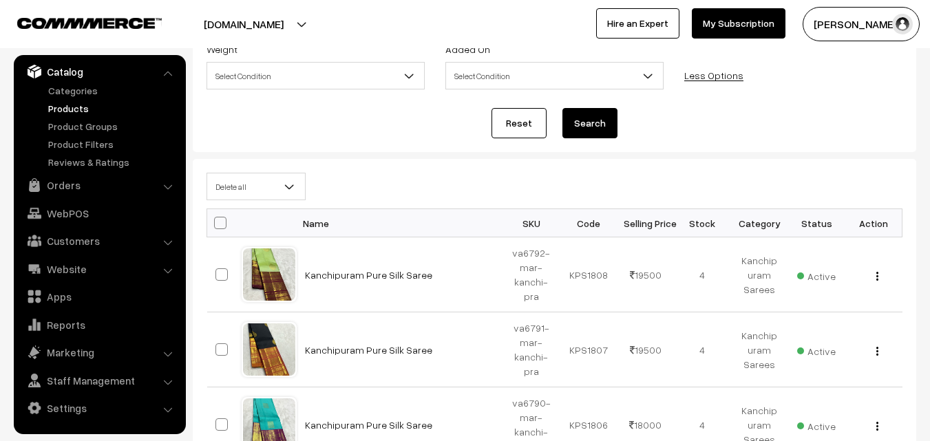
checkbox input "false"
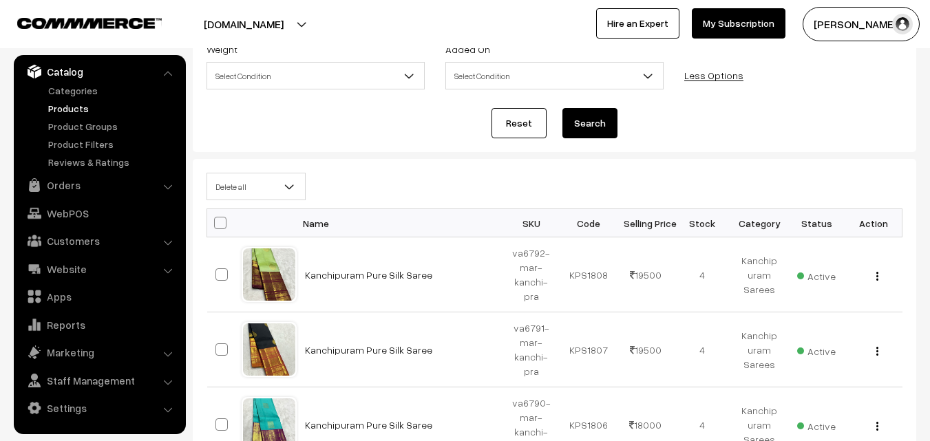
checkbox input "false"
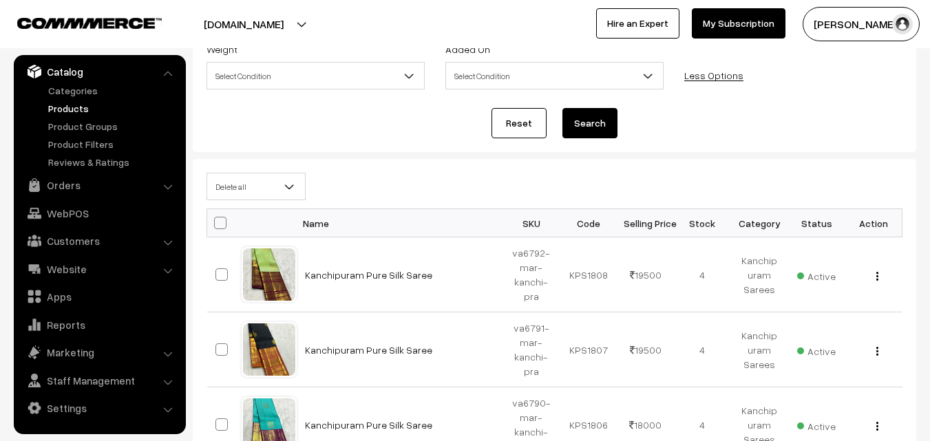
checkbox input "false"
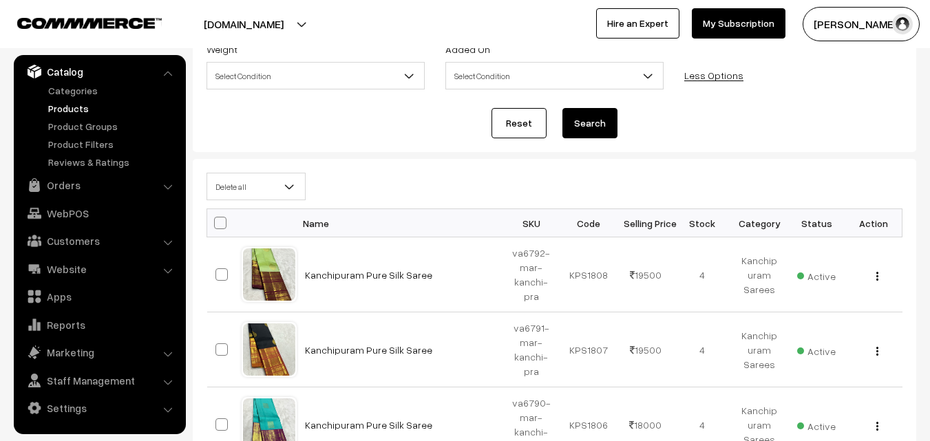
checkbox input "false"
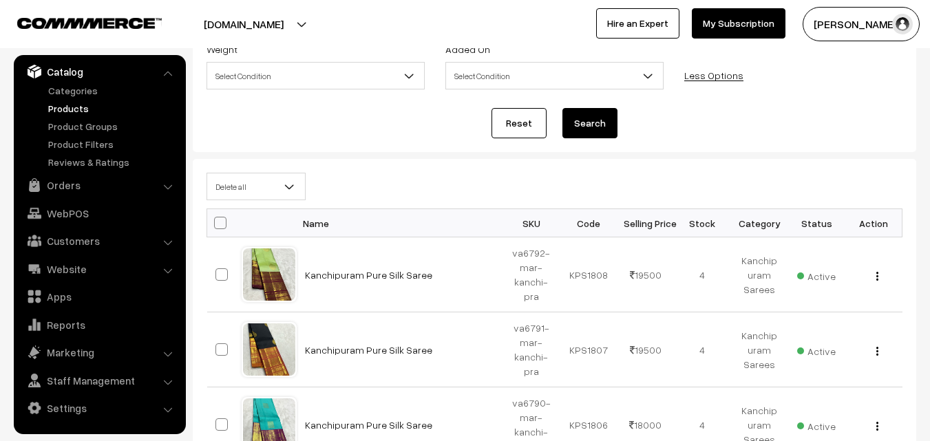
checkbox input "false"
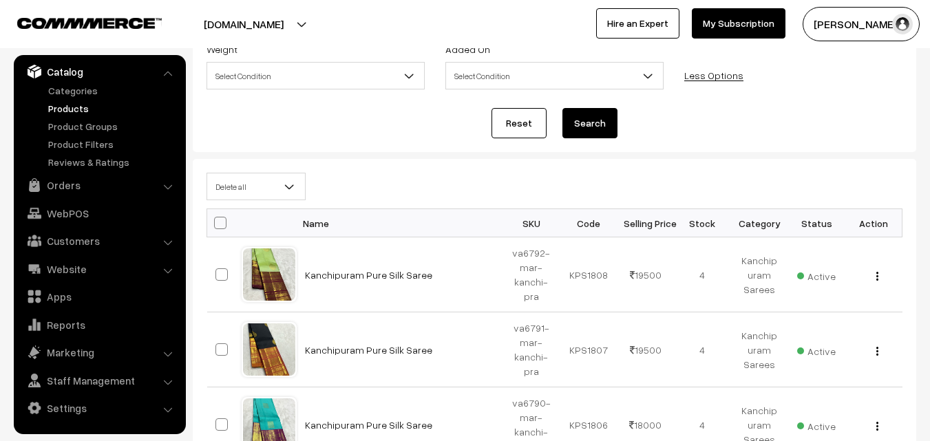
checkbox input "false"
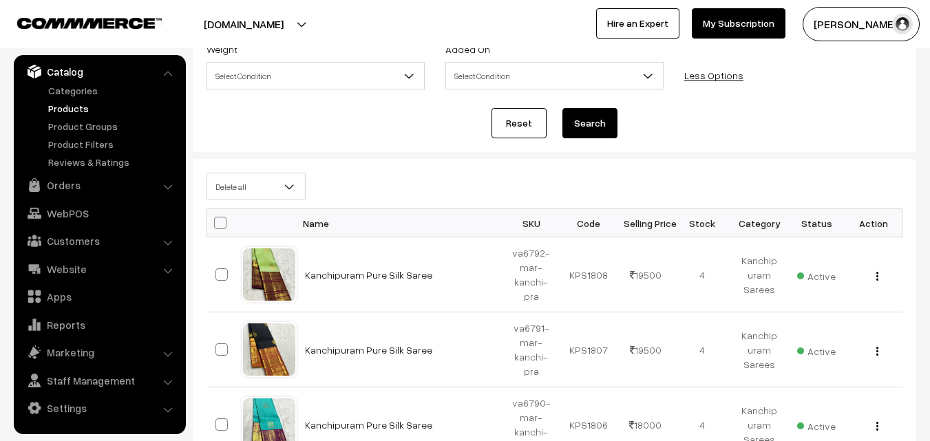
checkbox input "false"
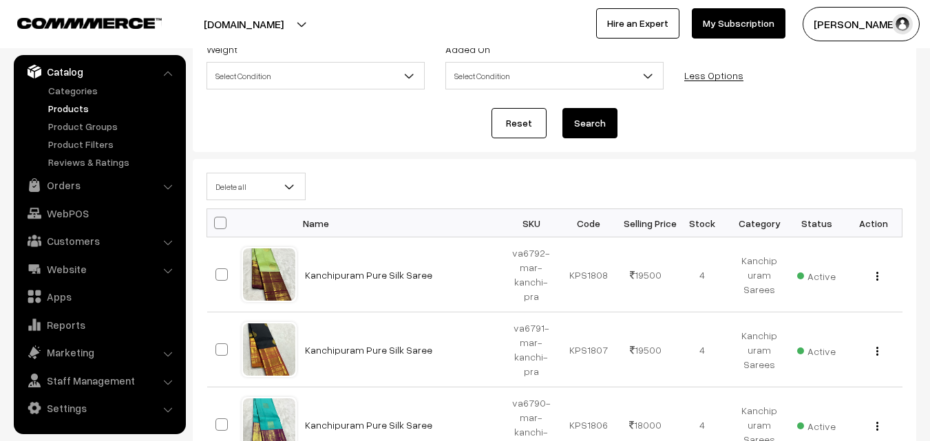
checkbox input "false"
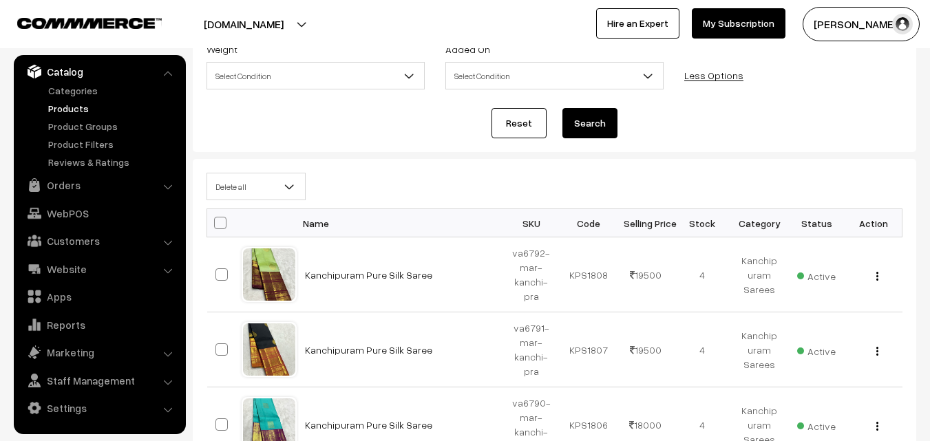
checkbox input "false"
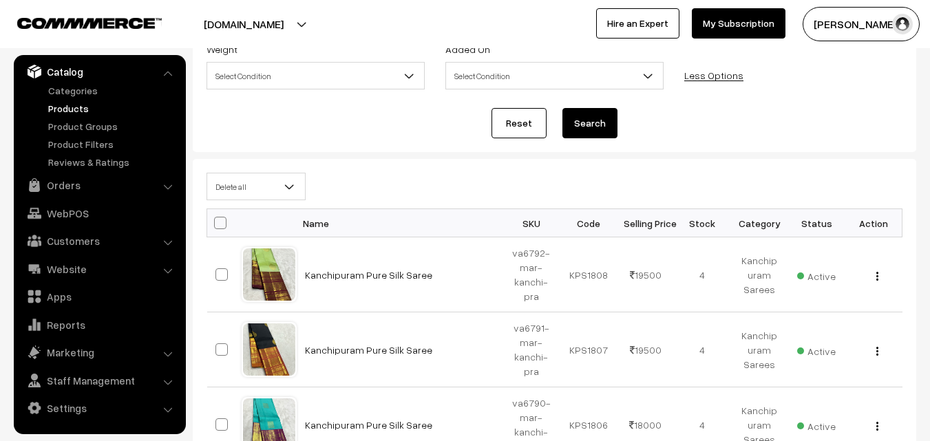
checkbox input "false"
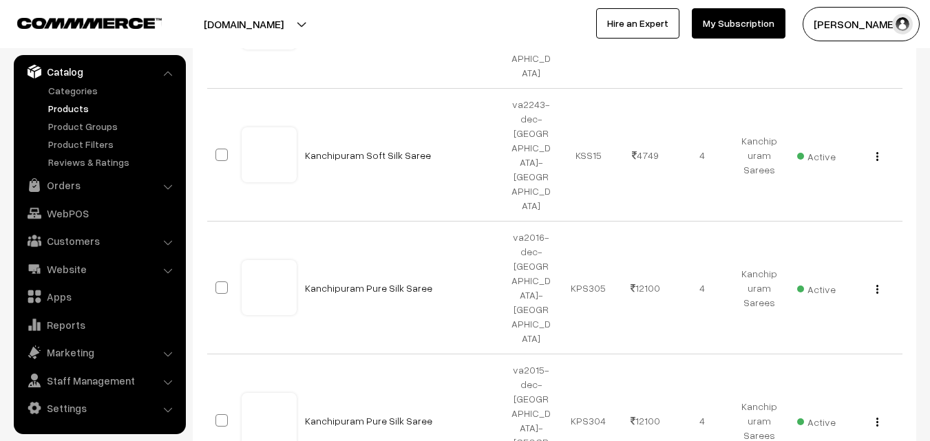
scroll to position [5540, 0]
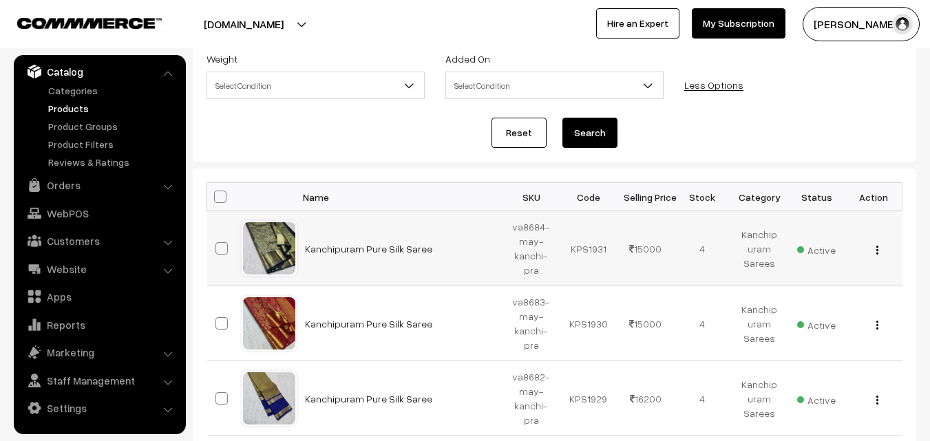
scroll to position [275, 0]
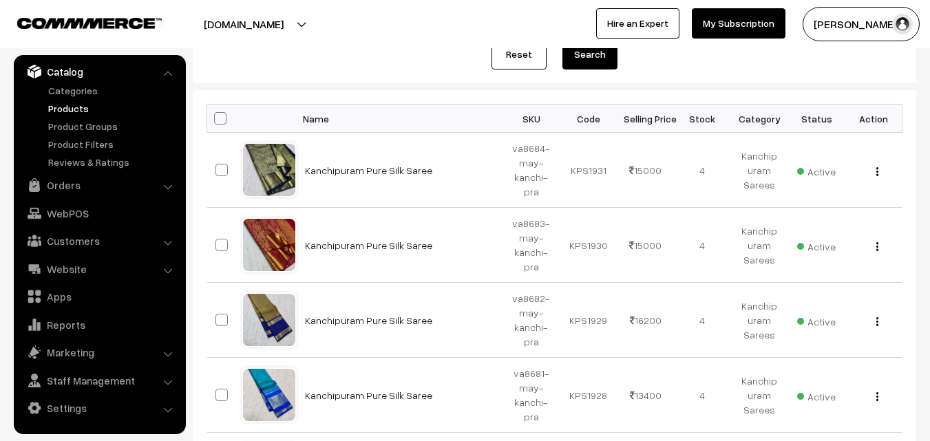
click at [218, 118] on span at bounding box center [220, 118] width 12 height 12
click at [216, 118] on input "checkbox" at bounding box center [211, 118] width 9 height 9
checkbox input "true"
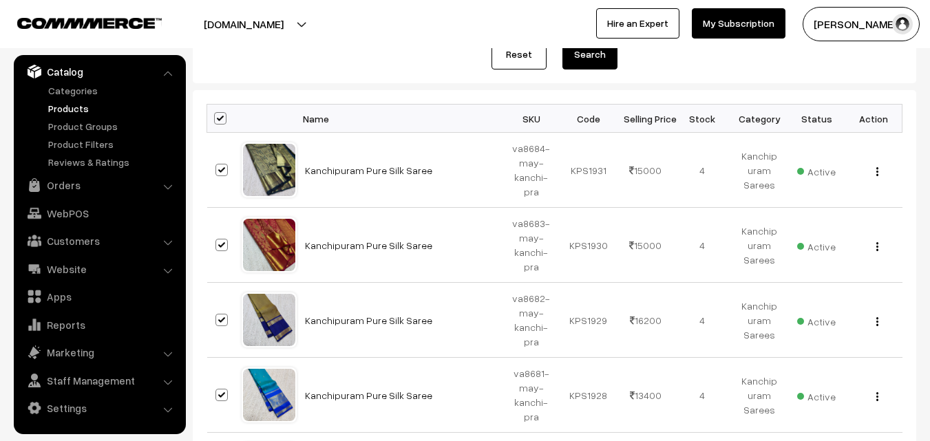
checkbox input "true"
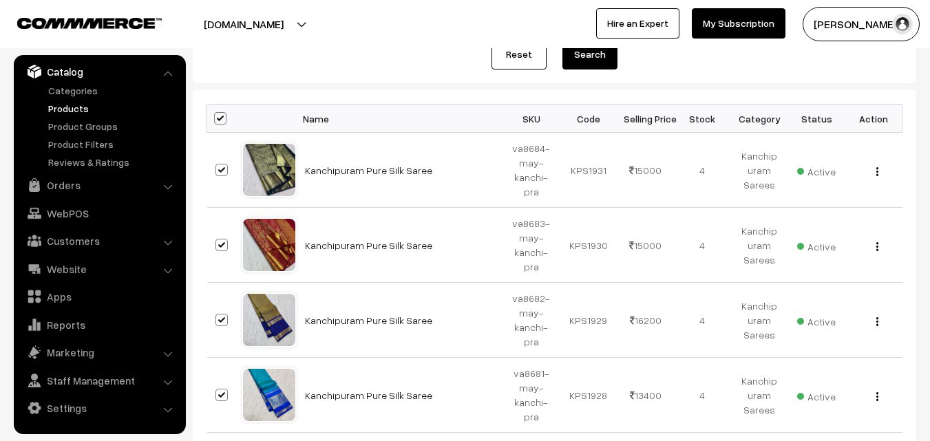
checkbox input "true"
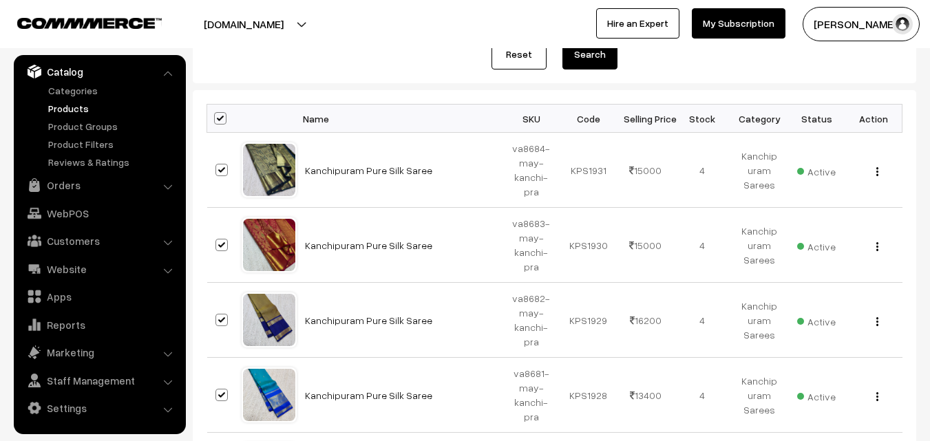
checkbox input "true"
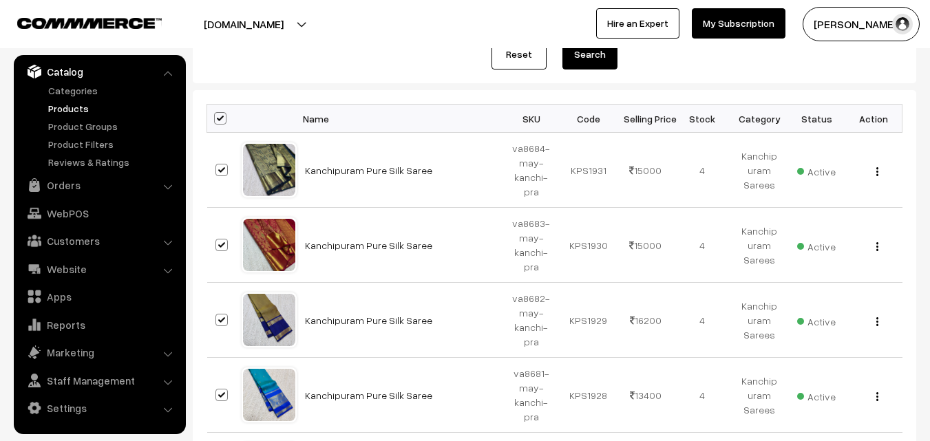
checkbox input "true"
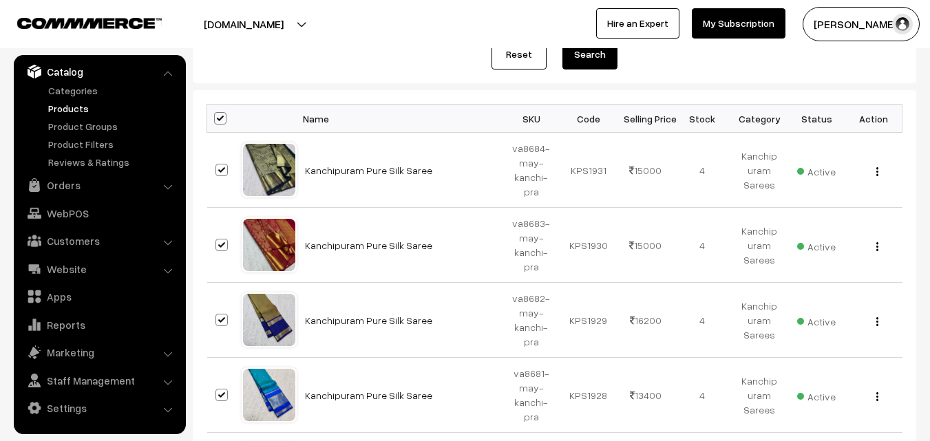
checkbox input "true"
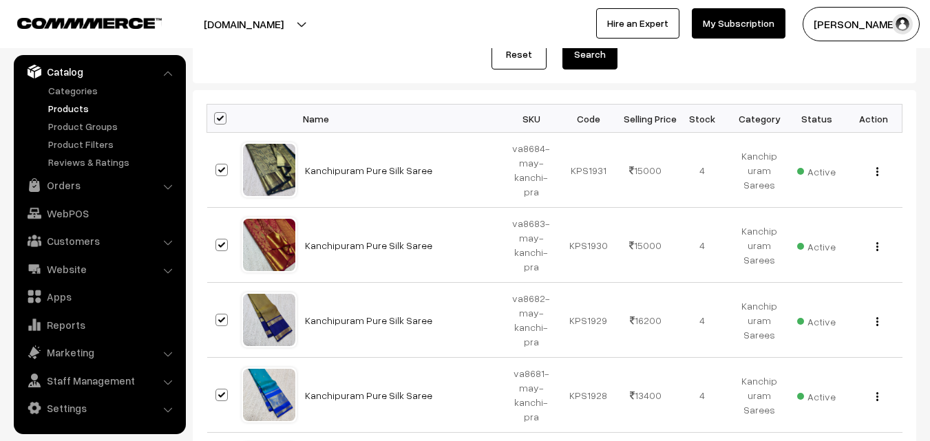
checkbox input "true"
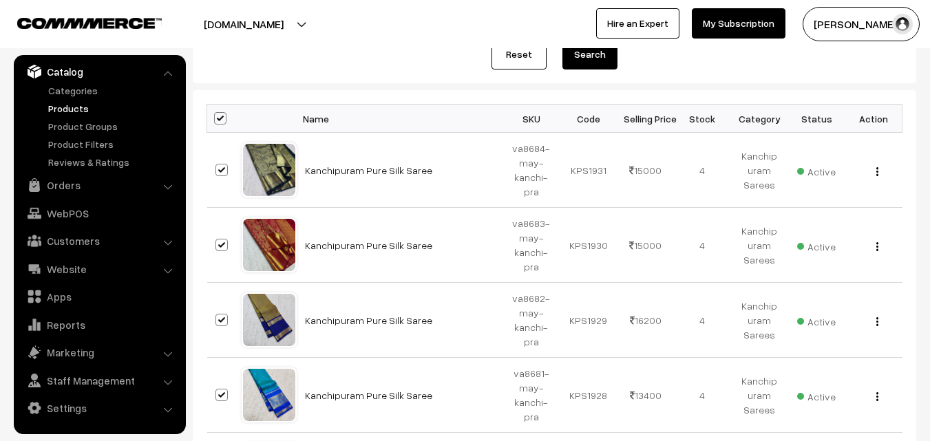
checkbox input "true"
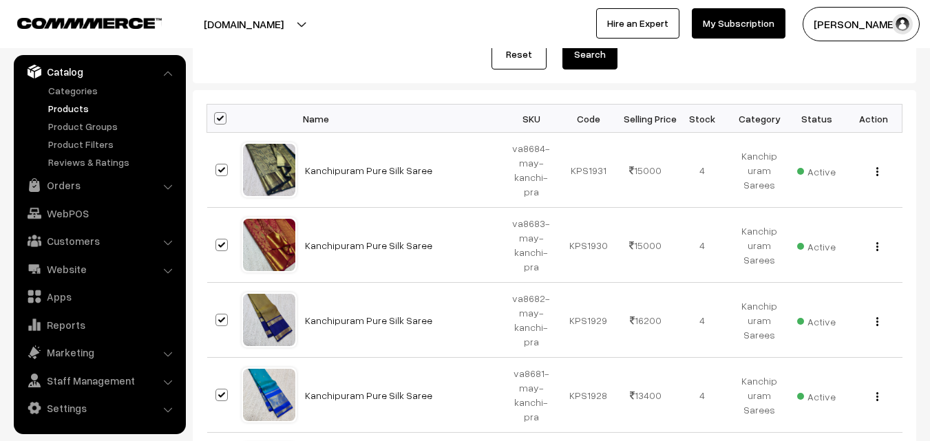
checkbox input "true"
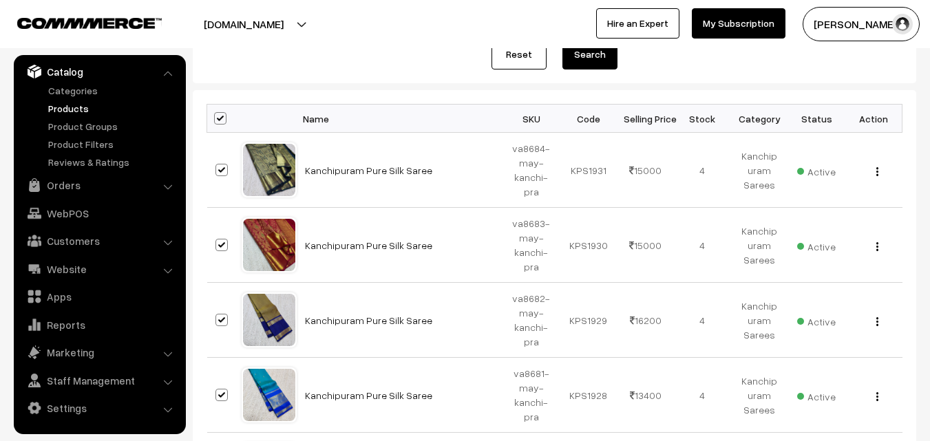
checkbox input "true"
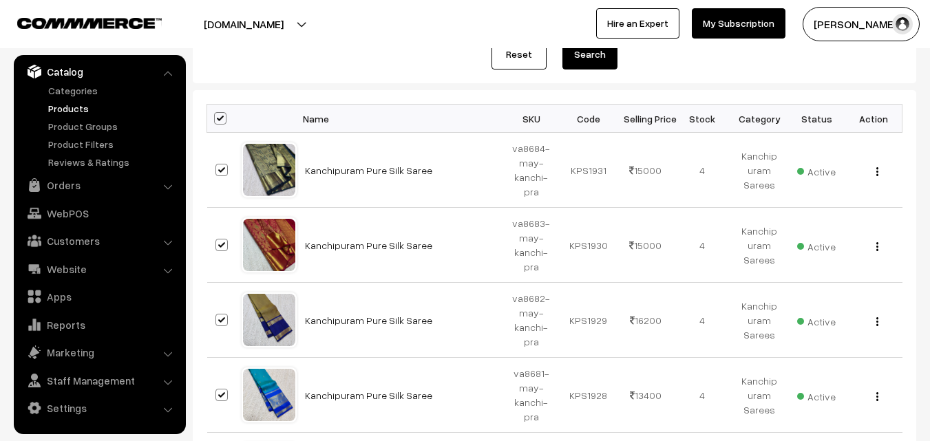
checkbox input "true"
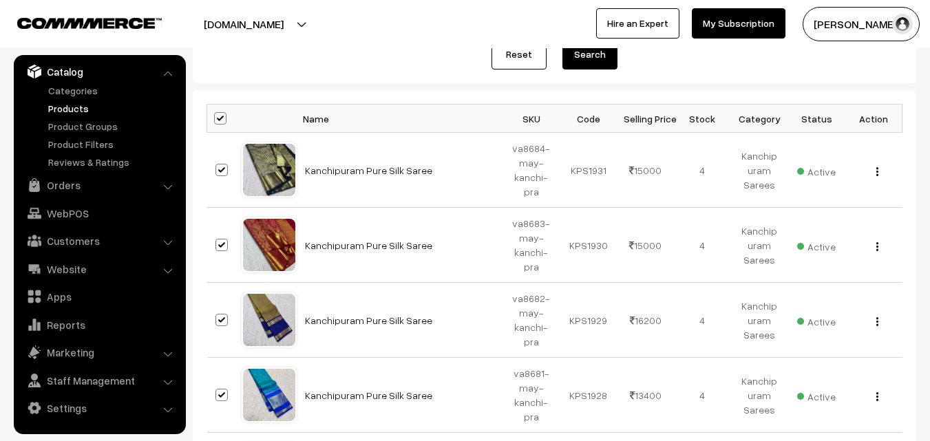
checkbox input "true"
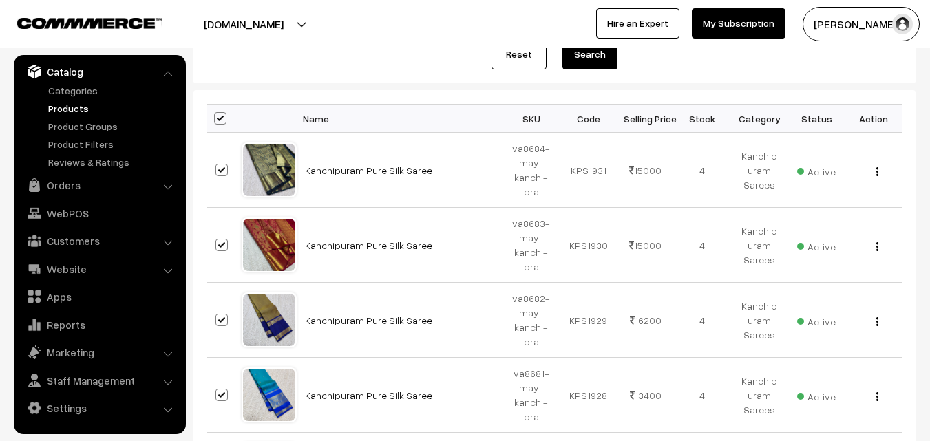
checkbox input "true"
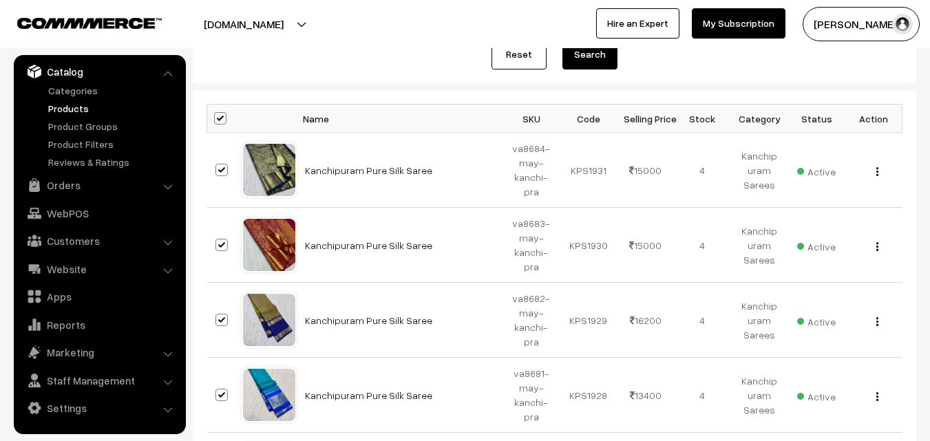
checkbox input "true"
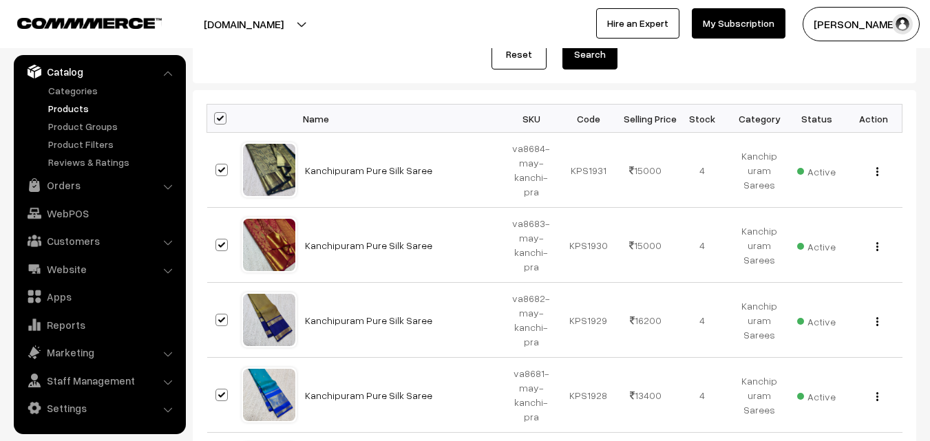
checkbox input "true"
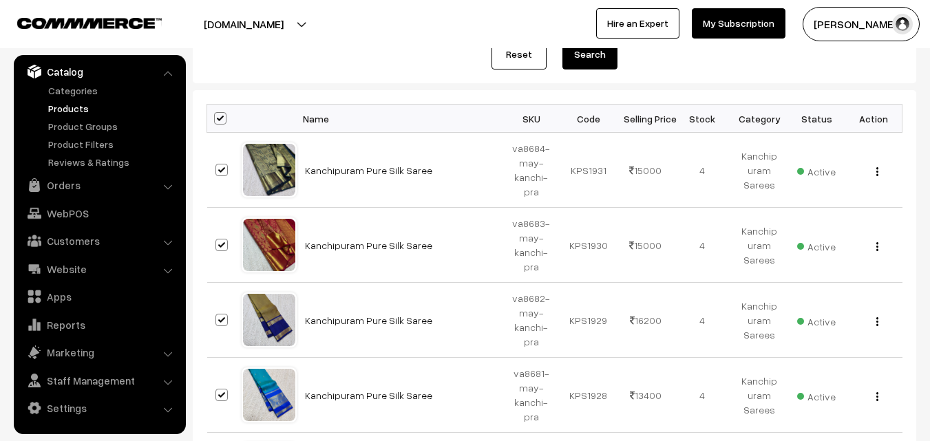
checkbox input "true"
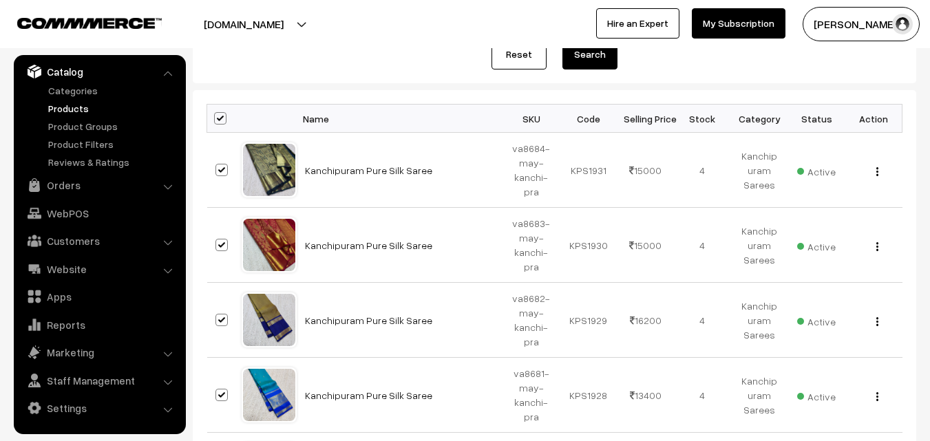
checkbox input "true"
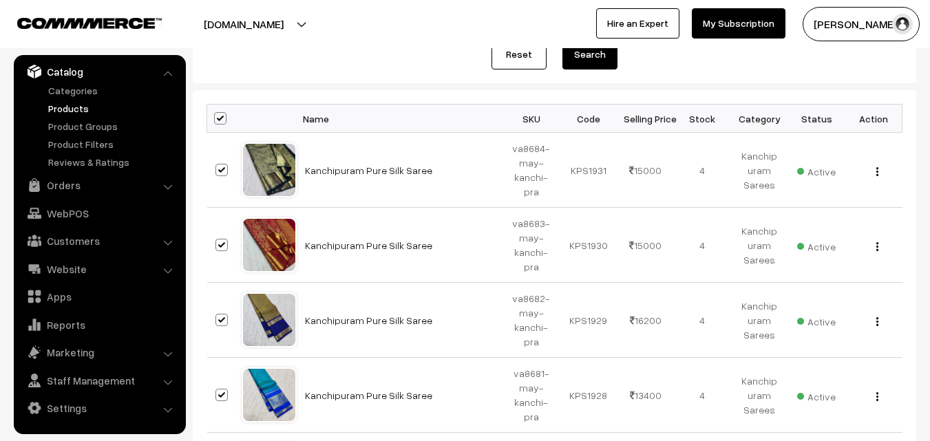
checkbox input "true"
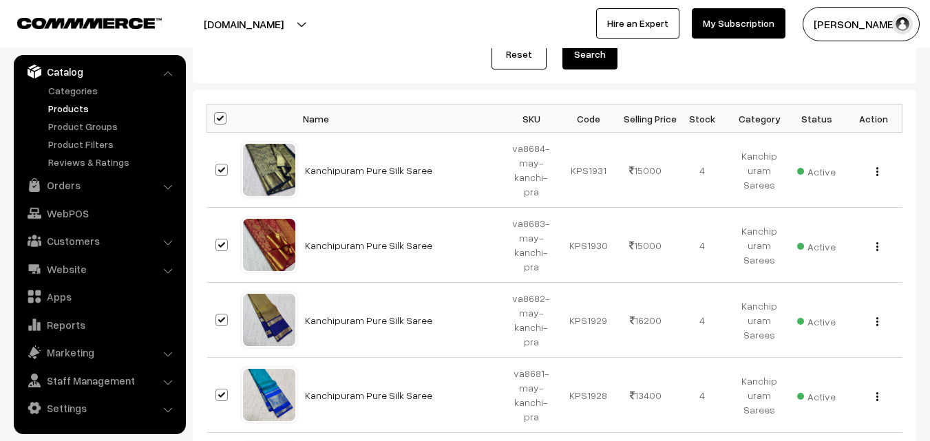
checkbox input "true"
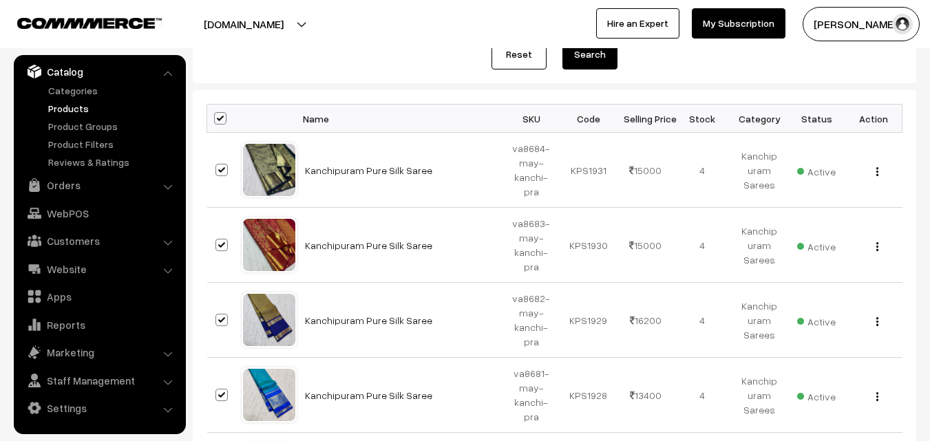
checkbox input "true"
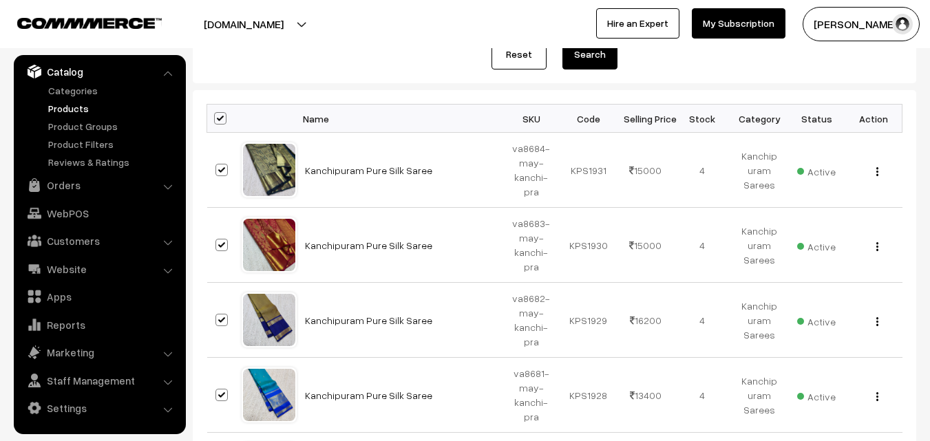
checkbox input "true"
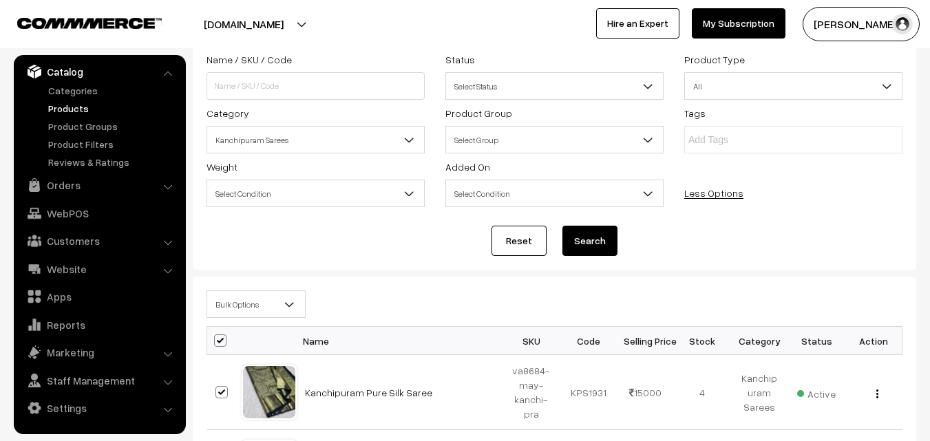
scroll to position [210, 0]
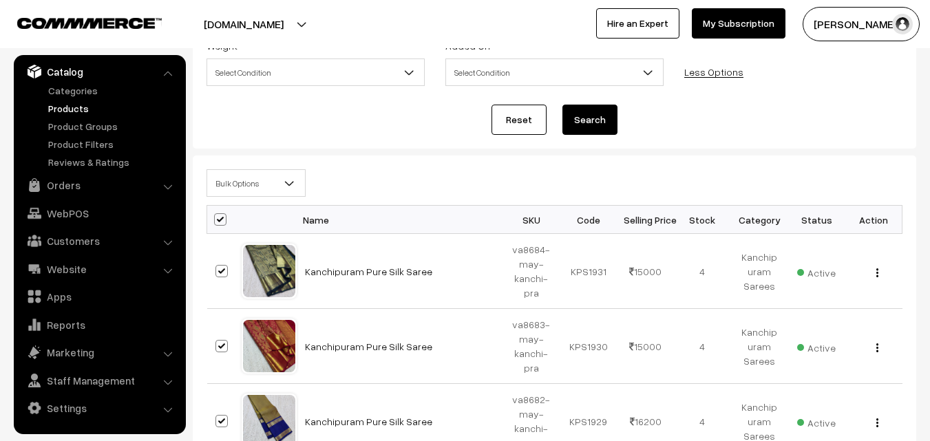
click at [290, 186] on b at bounding box center [290, 183] width 14 height 14
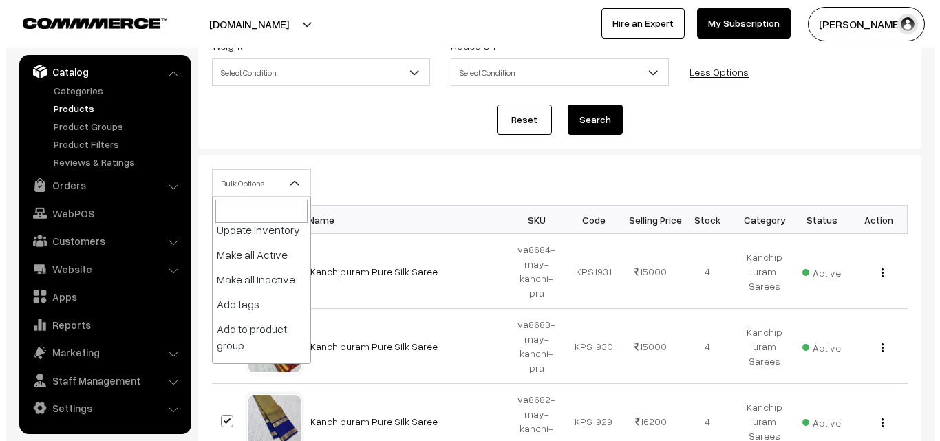
scroll to position [102, 0]
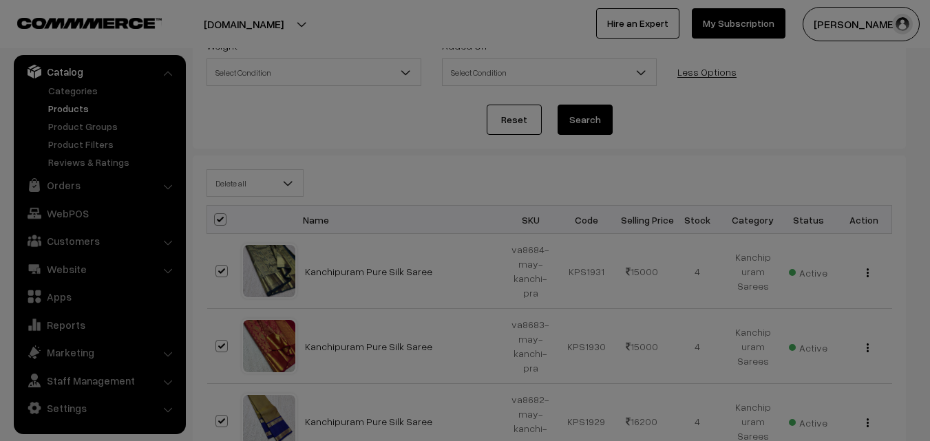
select select "delete"
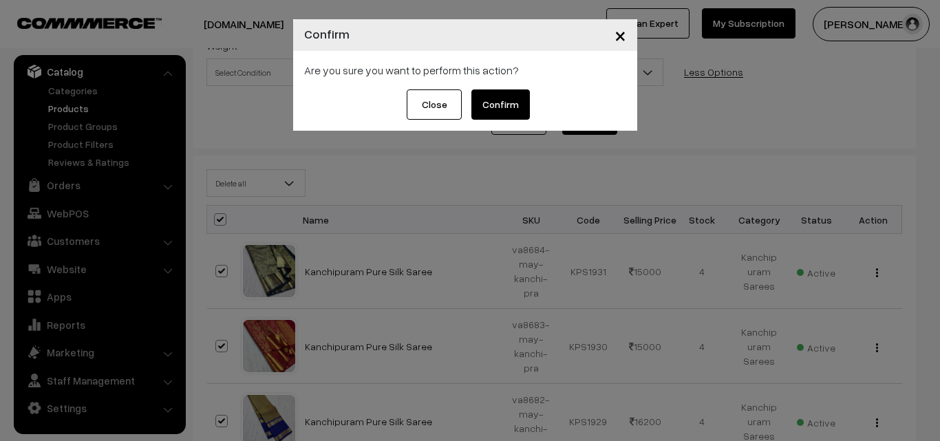
click at [503, 111] on button "Confirm" at bounding box center [500, 104] width 58 height 30
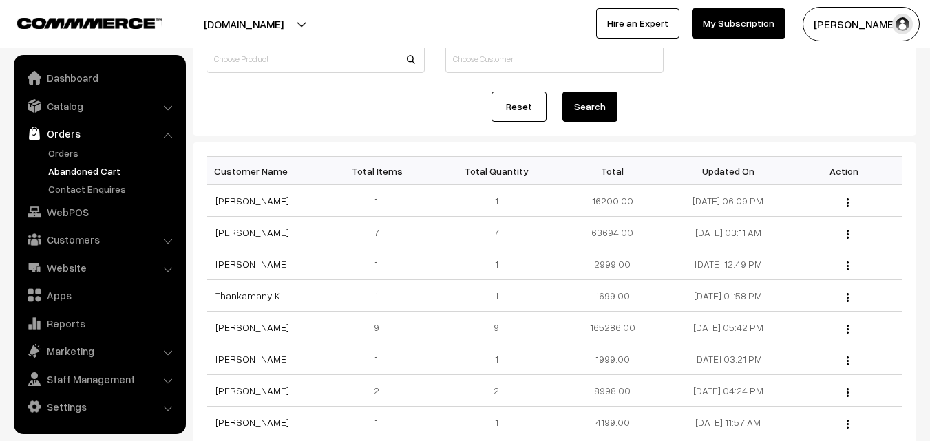
scroll to position [138, 0]
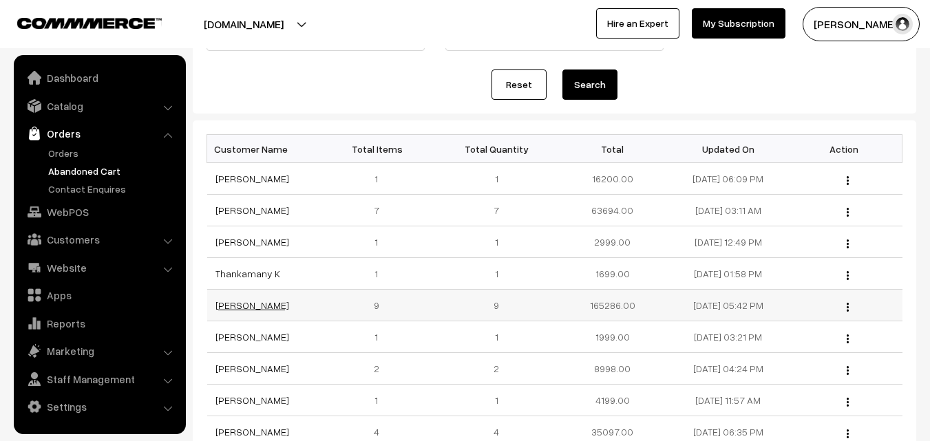
click at [246, 309] on link "[PERSON_NAME]" at bounding box center [252, 305] width 74 height 12
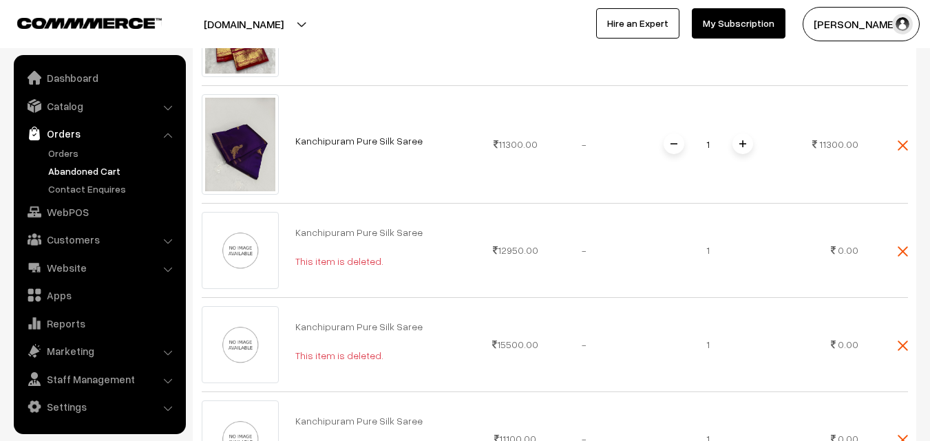
scroll to position [1376, 0]
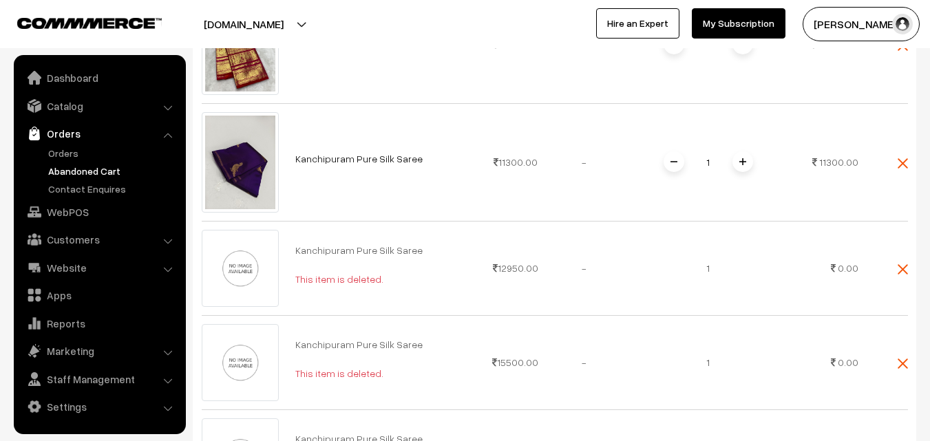
click at [72, 167] on link "Abandoned Cart" at bounding box center [113, 171] width 136 height 14
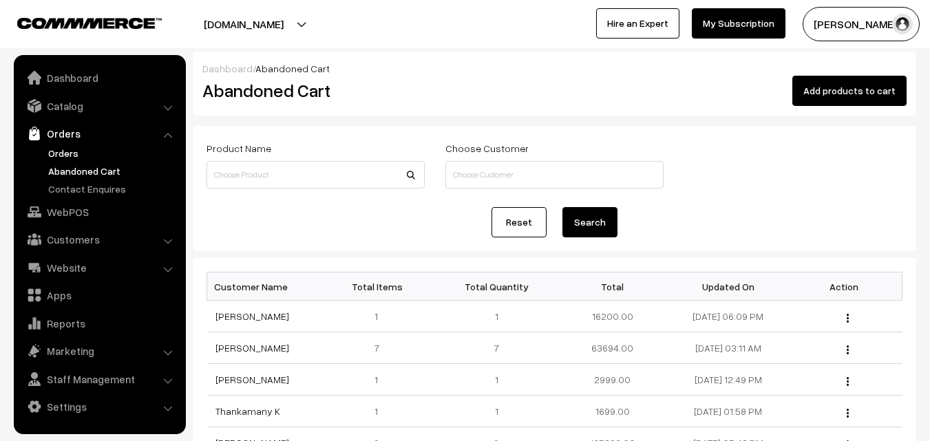
click at [65, 158] on link "Orders" at bounding box center [113, 153] width 136 height 14
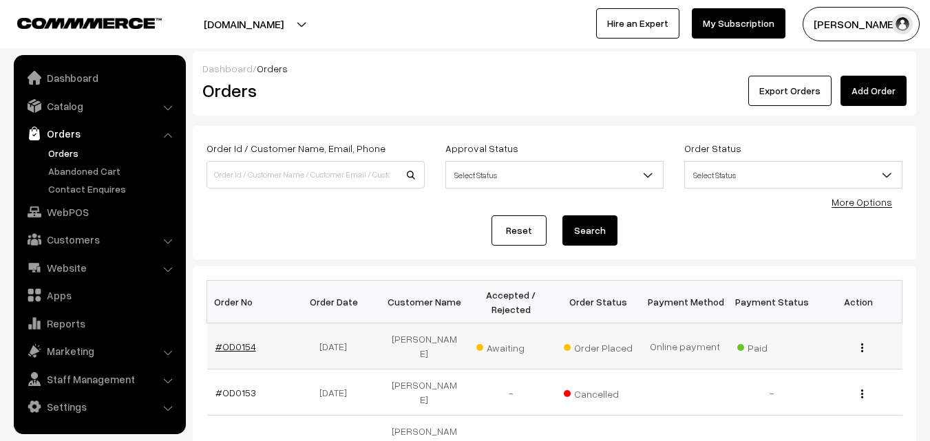
click at [233, 341] on link "#OD0154" at bounding box center [235, 347] width 41 height 12
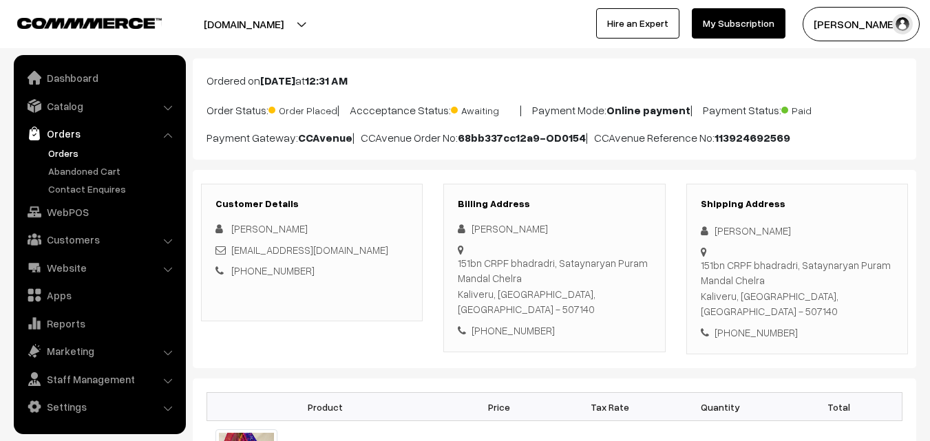
scroll to position [69, 0]
drag, startPoint x: 308, startPoint y: 277, endPoint x: 248, endPoint y: 268, distance: 60.0
click at [248, 268] on div "+91 9406435977" at bounding box center [311, 271] width 193 height 16
copy link "9406435977"
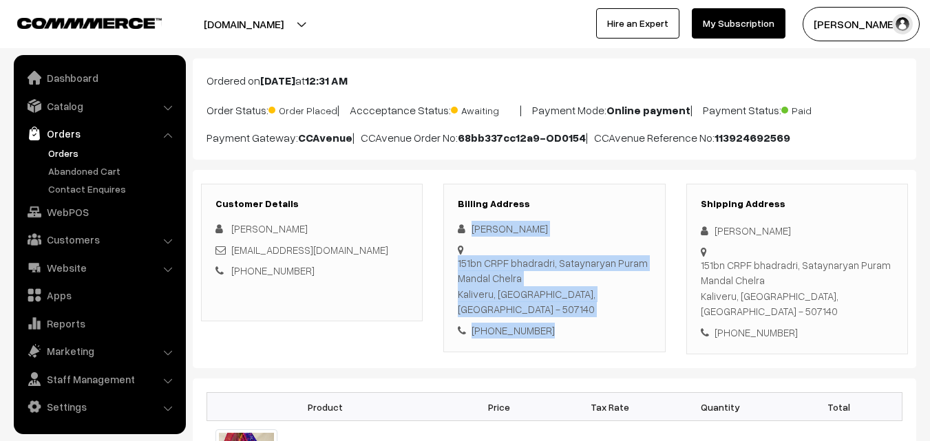
drag, startPoint x: 472, startPoint y: 224, endPoint x: 555, endPoint y: 307, distance: 117.3
click at [555, 307] on div "Sangeeta Malik 151bn CRPF bhadradri, Sataynaryan Puram Mandal Chelra Kaliveru, …" at bounding box center [554, 279] width 193 height 117
copy div "Sangeeta Malik 151bn CRPF bhadradri, Sataynaryan Puram Mandal Chelra Kaliveru, …"
